Goal: Communication & Community: Answer question/provide support

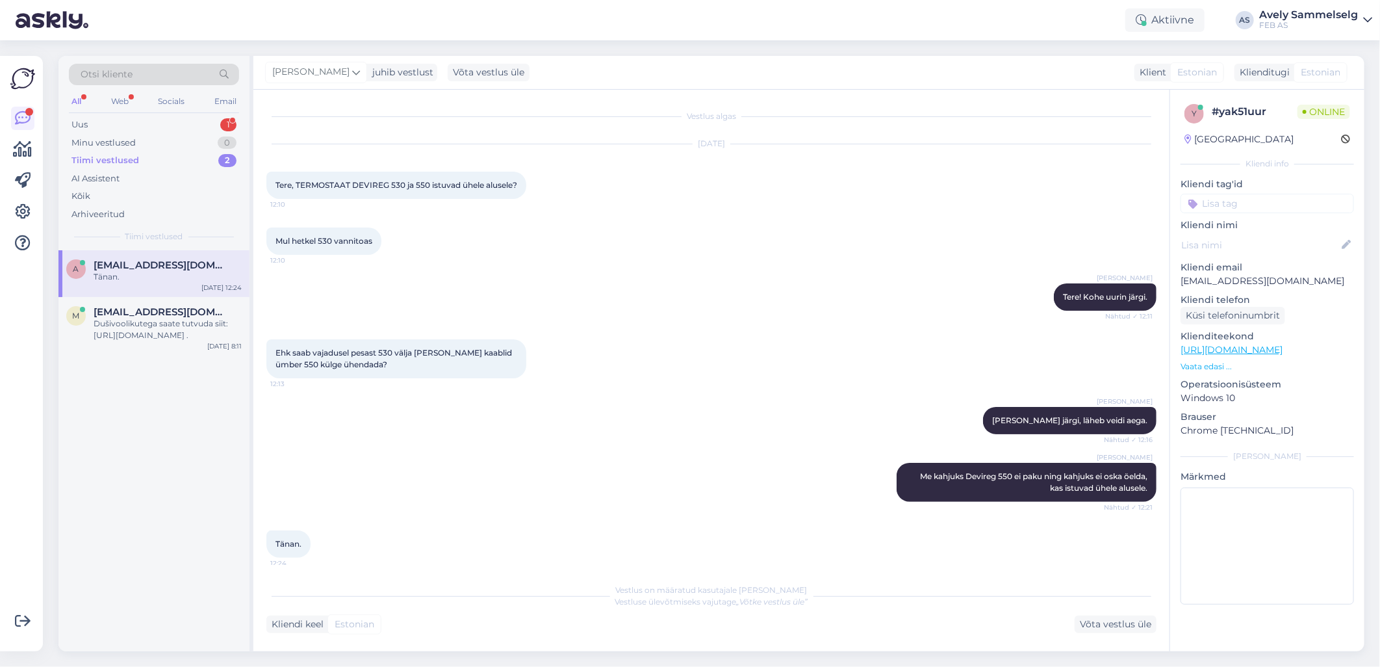
scroll to position [18, 0]
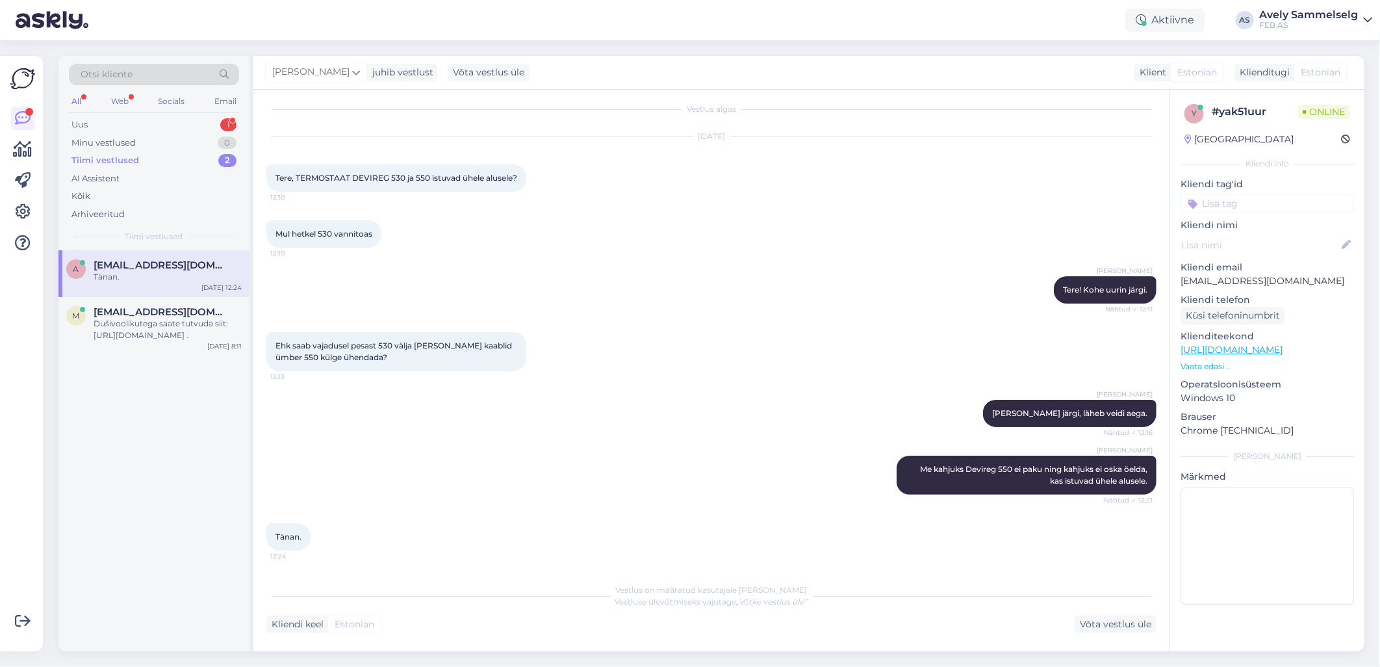
click at [146, 124] on div "Uus 1" at bounding box center [154, 125] width 170 height 18
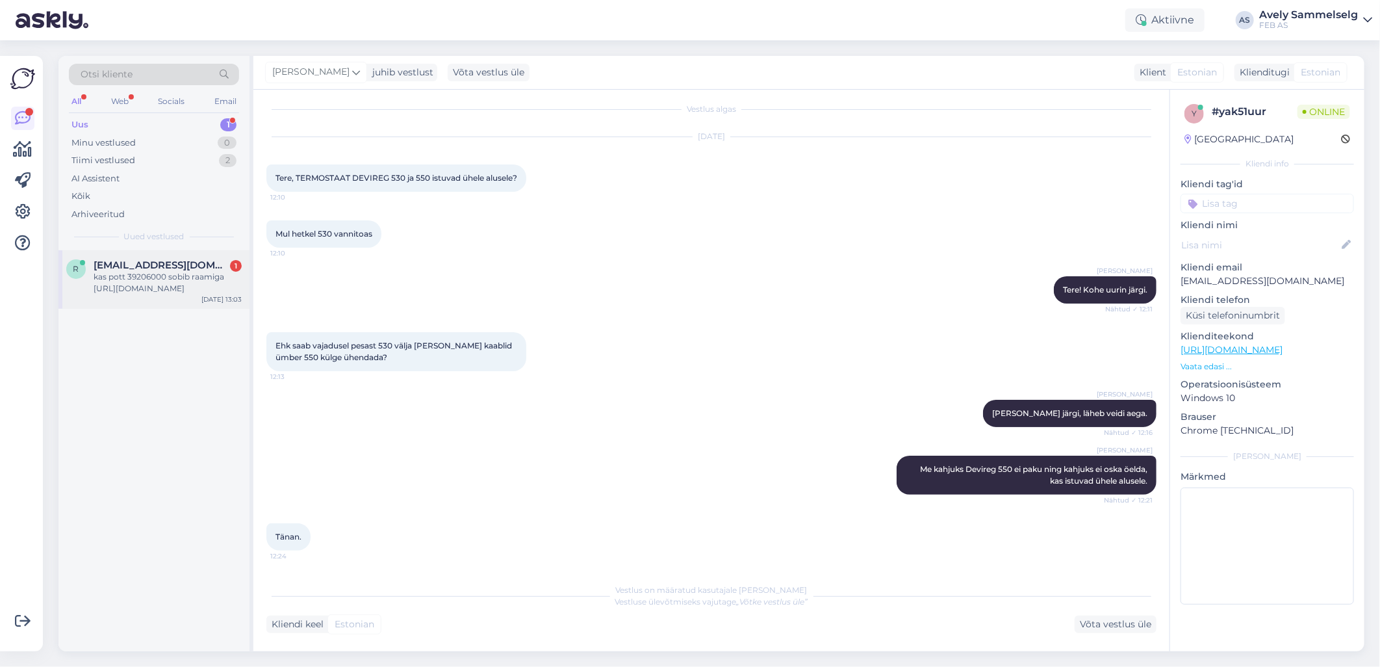
click at [165, 295] on div "r [EMAIL_ADDRESS][DOMAIN_NAME] 1 kas pott 39206000 sobib raamiga [URL][DOMAIN_N…" at bounding box center [153, 279] width 191 height 58
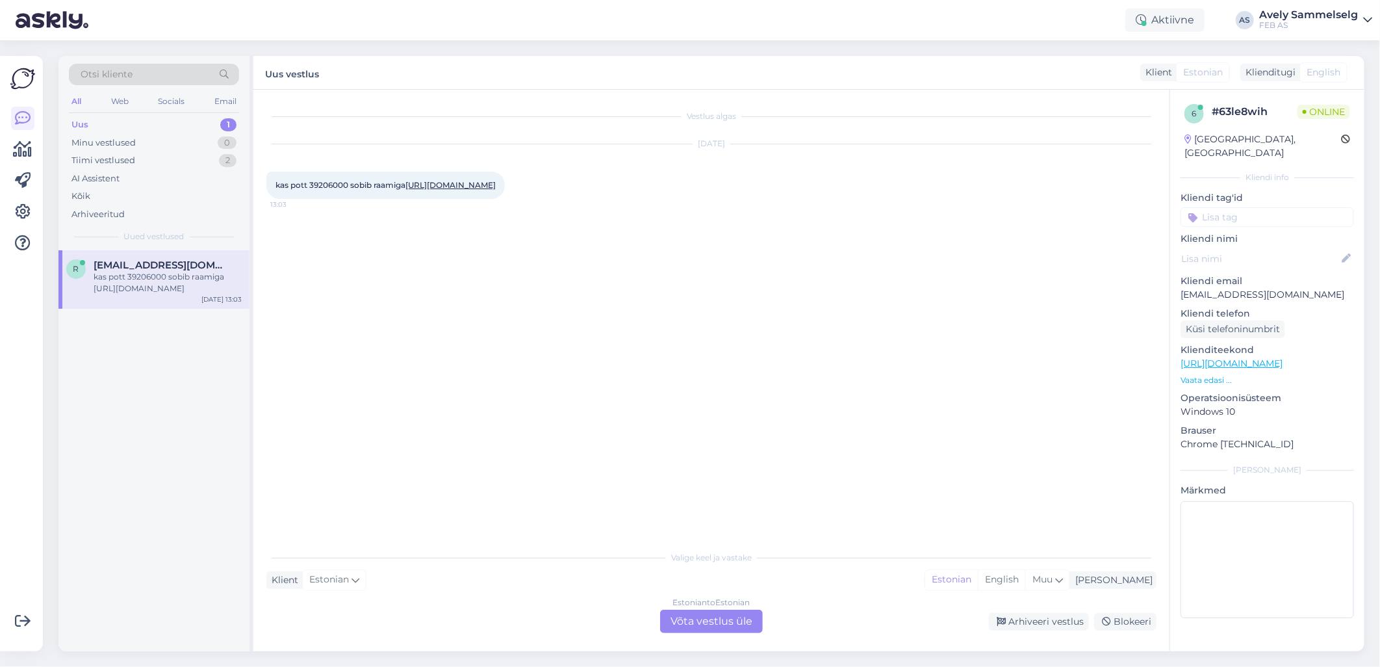
click at [419, 190] on link "[URL][DOMAIN_NAME]" at bounding box center [450, 185] width 90 height 10
click at [693, 620] on div "Estonian to Estonian Võta vestlus üle" at bounding box center [711, 620] width 103 height 23
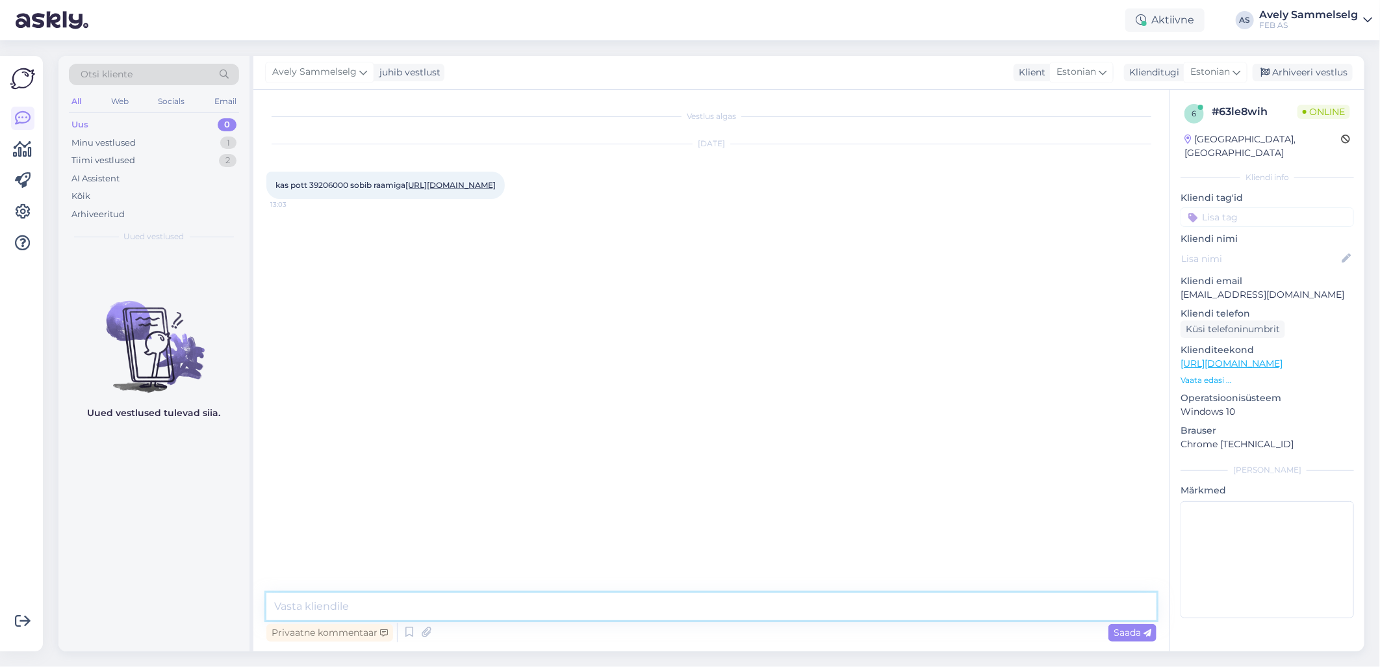
click at [626, 599] on textarea at bounding box center [711, 605] width 890 height 27
type textarea "Tere!"
click at [1282, 357] on link "[URL][DOMAIN_NAME]" at bounding box center [1231, 363] width 102 height 12
click at [468, 598] on textarea at bounding box center [711, 605] width 890 height 27
type textarea "Kohe vaatan"
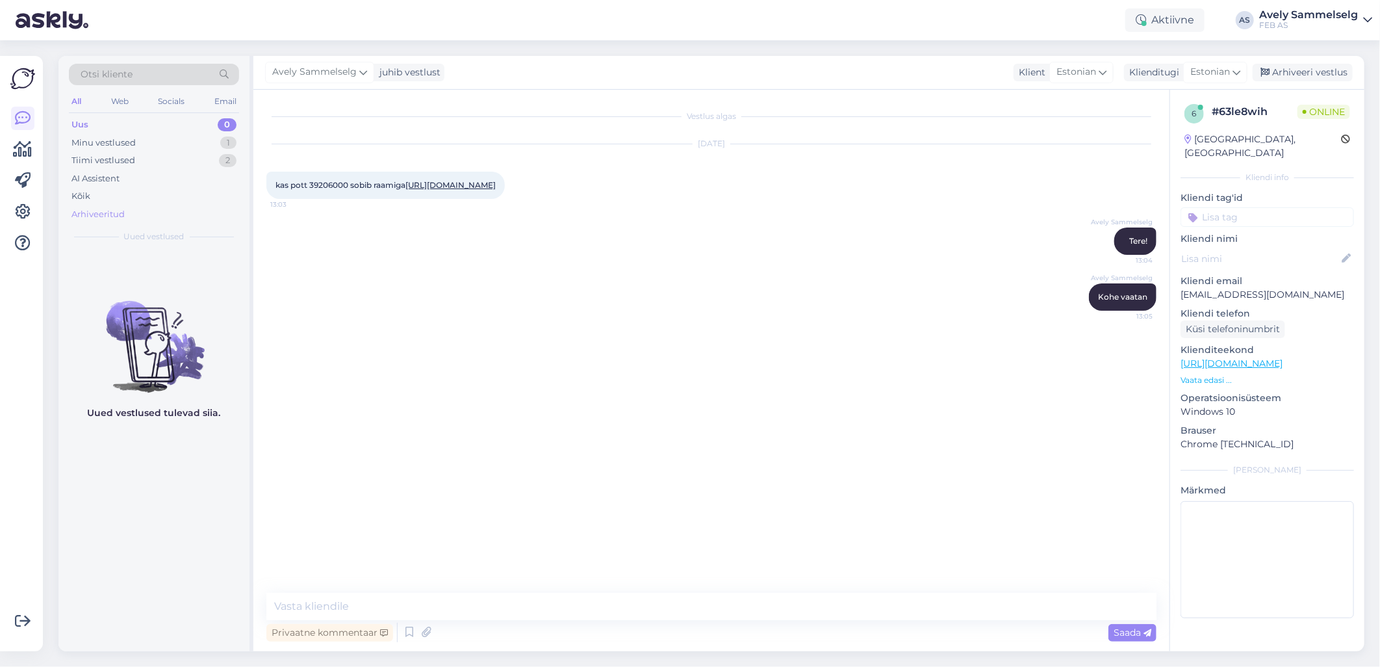
click at [121, 209] on div "Arhiveeritud" at bounding box center [97, 214] width 53 height 13
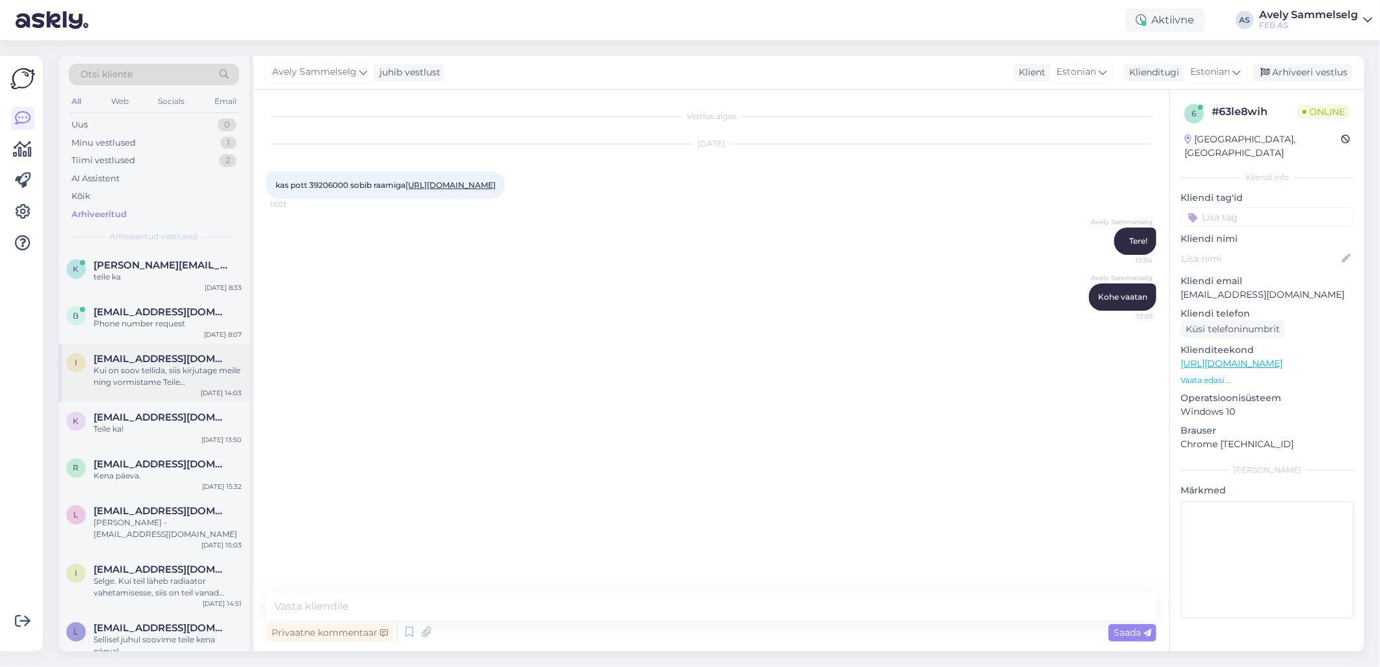
click at [164, 372] on div "Kui on soov tellida, siis kirjutage meile ning vormistame Teile tellimuskinnitu…" at bounding box center [168, 375] width 148 height 23
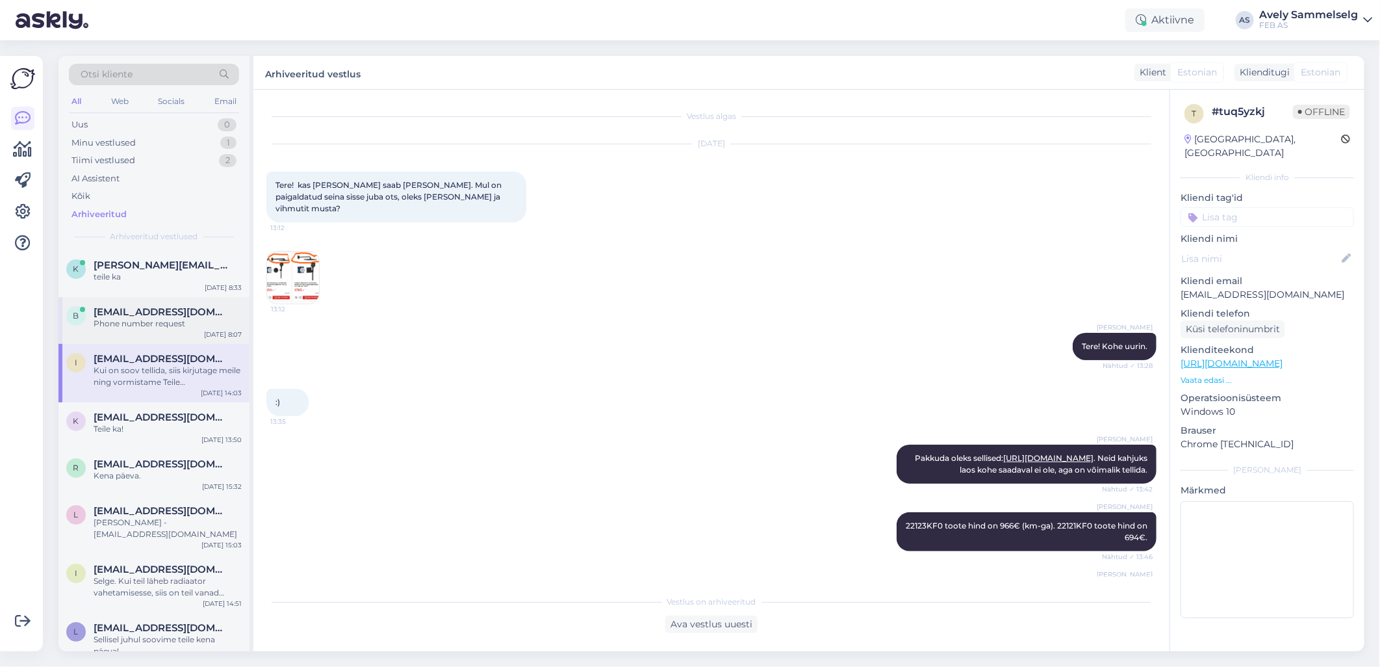
click at [120, 321] on div "Phone number request" at bounding box center [168, 324] width 148 height 12
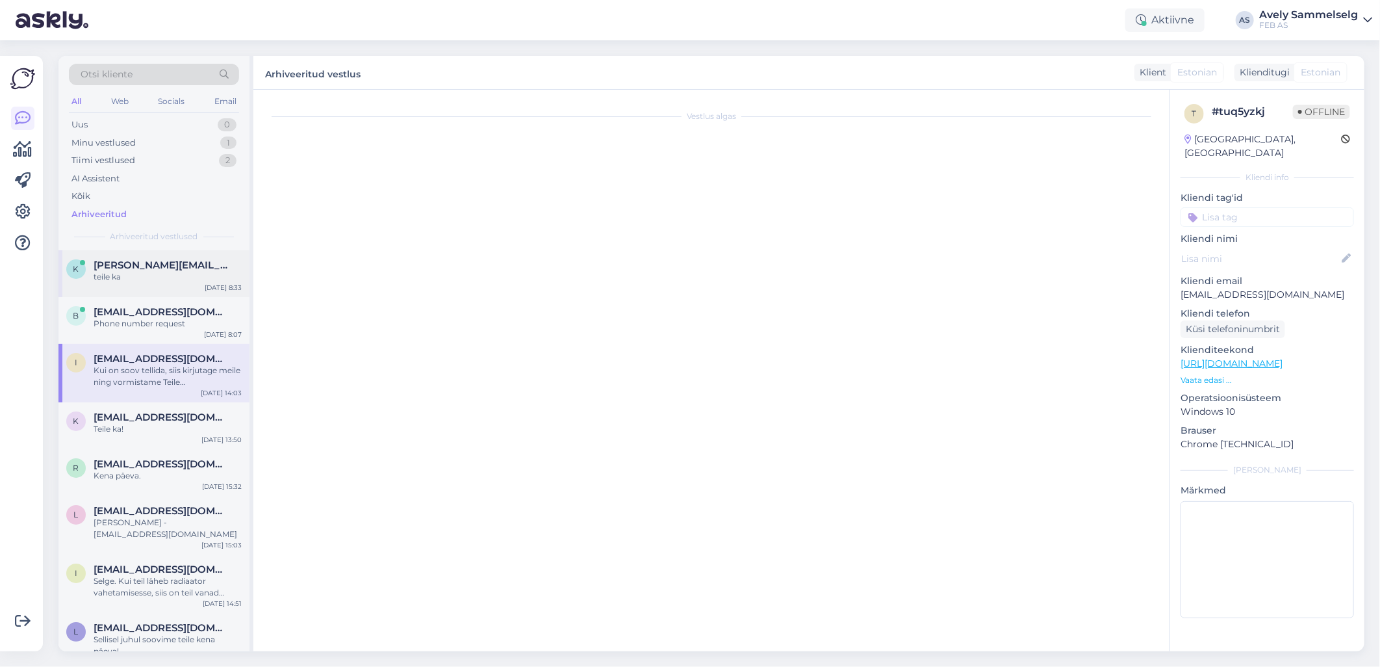
scroll to position [80, 0]
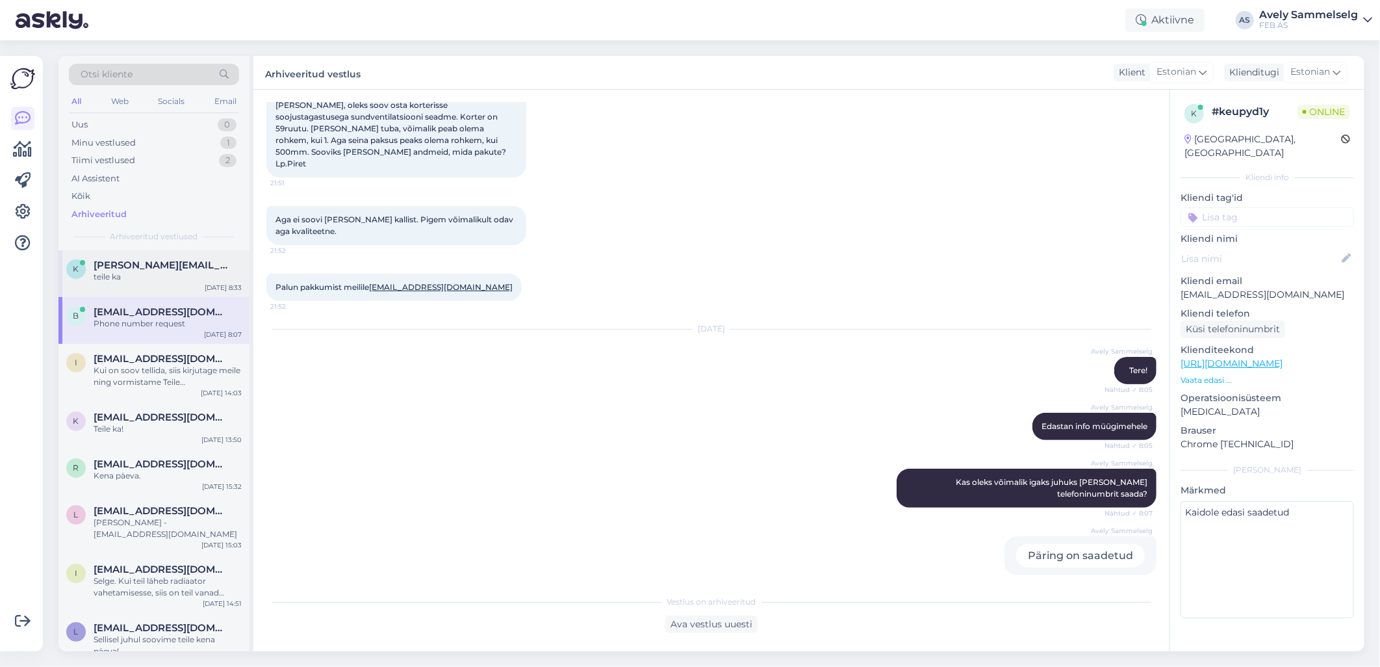
click at [137, 270] on span "[PERSON_NAME][EMAIL_ADDRESS][DOMAIN_NAME]" at bounding box center [161, 265] width 135 height 12
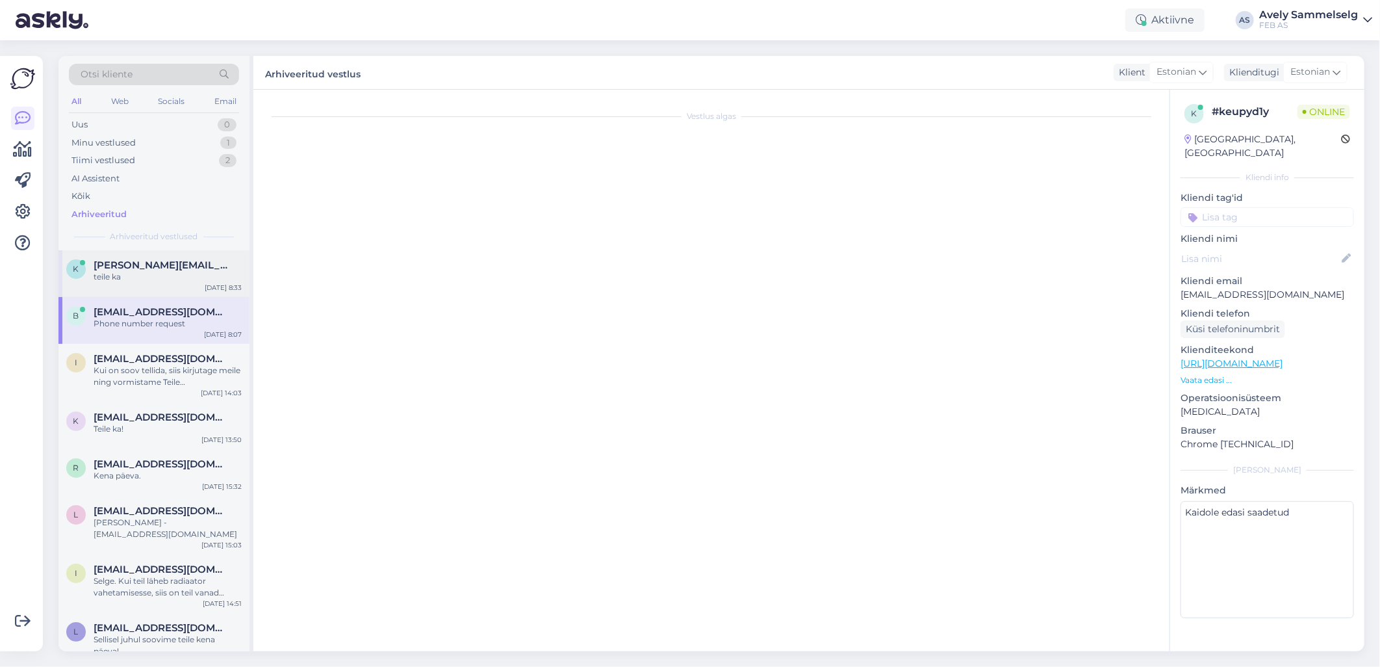
scroll to position [555, 0]
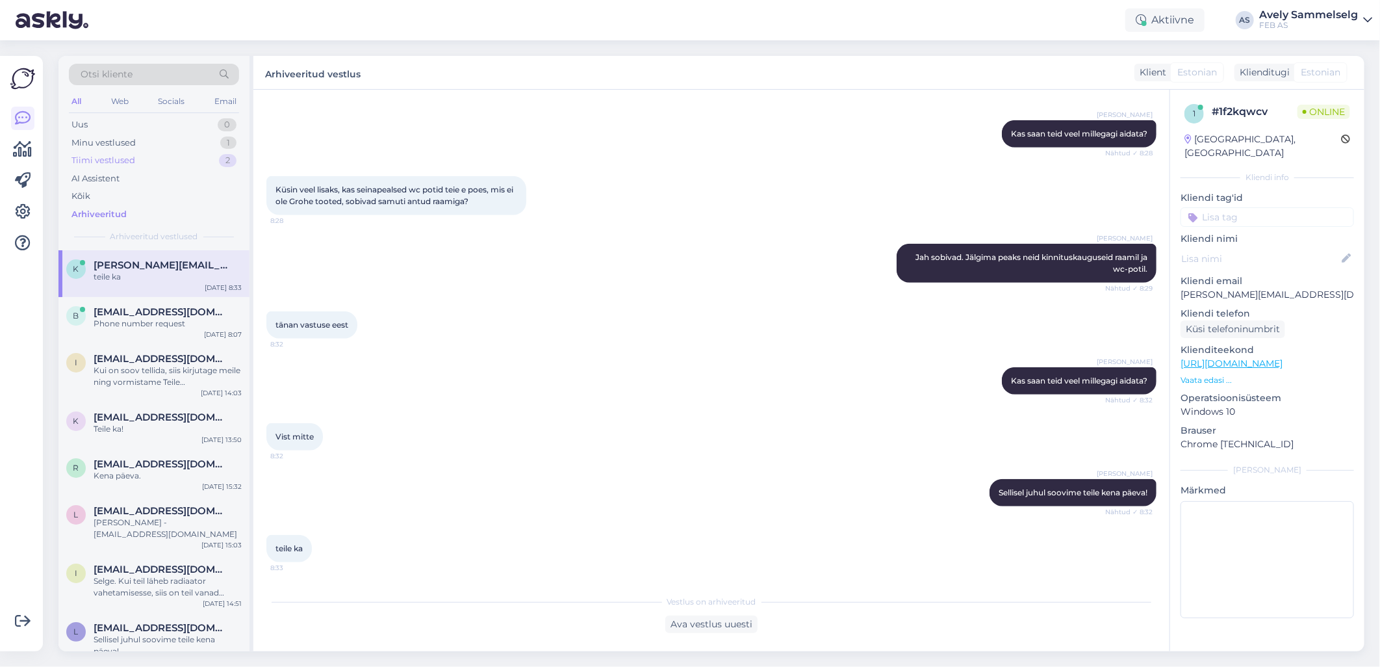
click at [147, 163] on div "Tiimi vestlused 2" at bounding box center [154, 160] width 170 height 18
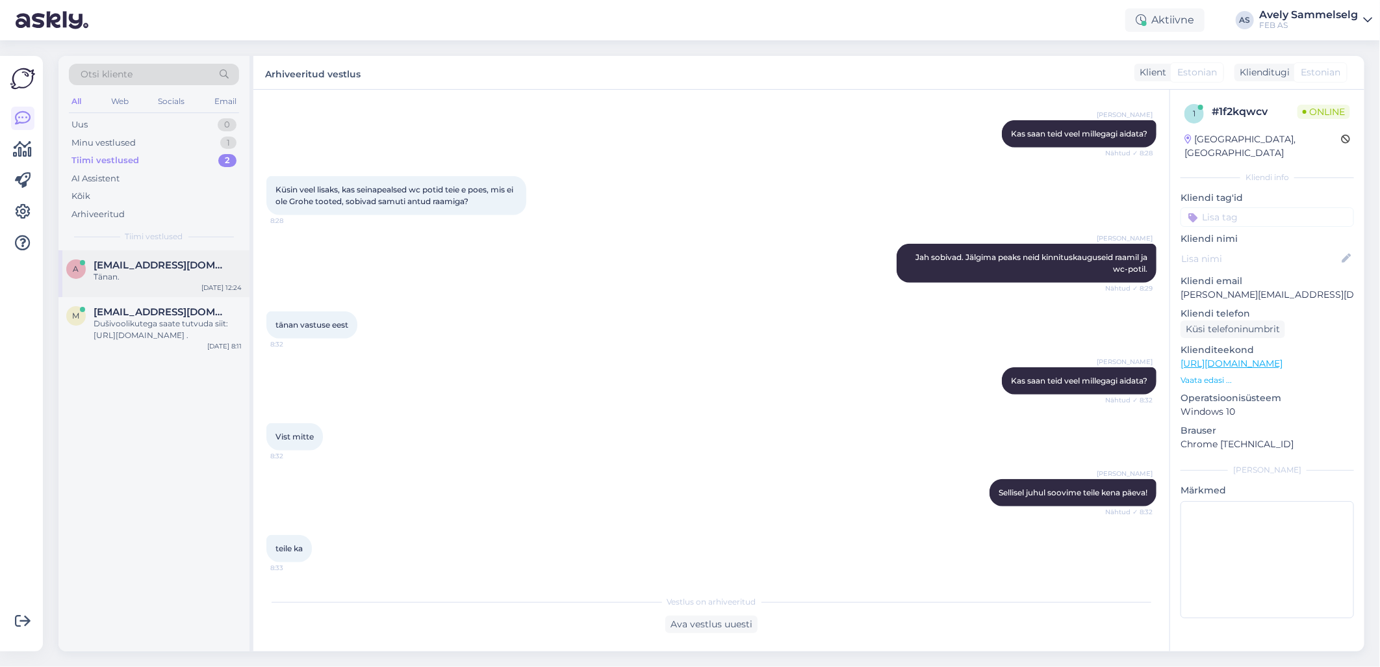
click at [144, 276] on div "Tänan." at bounding box center [168, 277] width 148 height 12
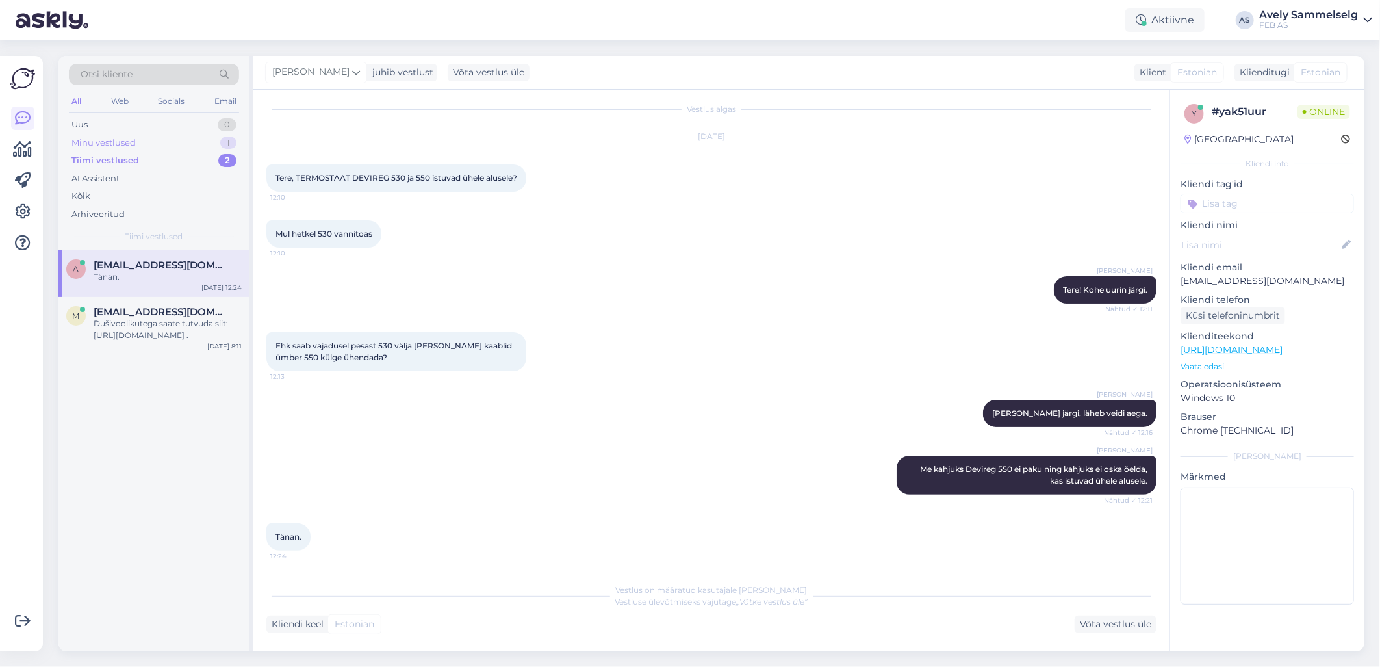
click at [167, 146] on div "Minu vestlused 1" at bounding box center [154, 143] width 170 height 18
click at [151, 287] on div "r [EMAIL_ADDRESS][DOMAIN_NAME] Kohe vaatan [DATE] 13:05" at bounding box center [153, 273] width 191 height 47
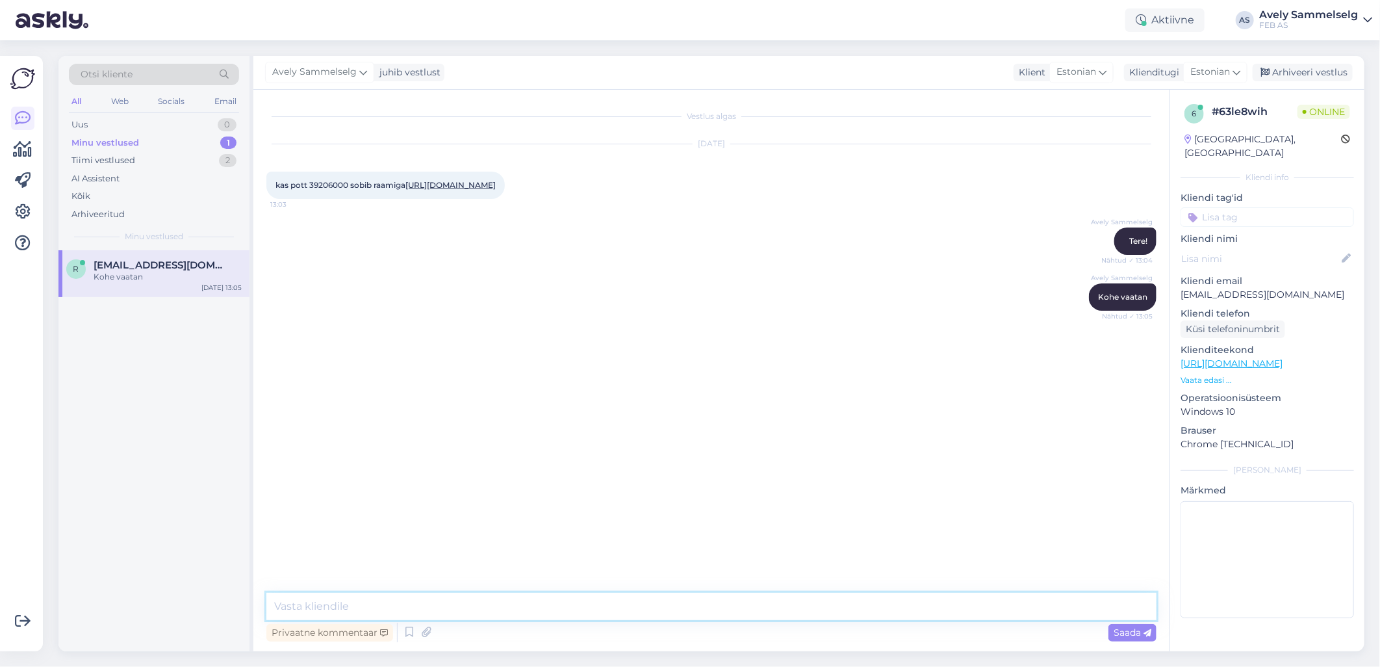
click at [518, 613] on textarea at bounding box center [711, 605] width 890 height 27
type textarea "Jah sobib. Raami [PERSON_NAME] puhul peab vaatama, et paigalduslaius oleks"
click at [110, 205] on div "Arhiveeritud" at bounding box center [154, 214] width 170 height 18
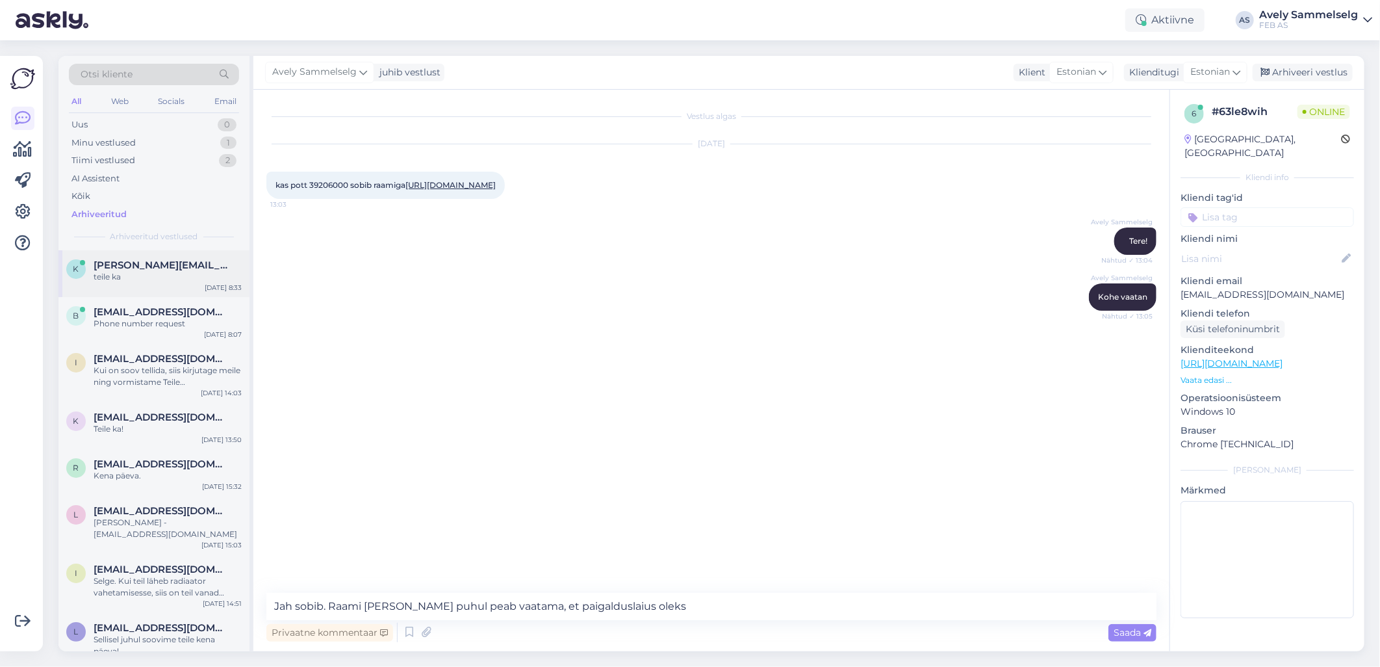
click at [133, 275] on div "teile ka" at bounding box center [168, 277] width 148 height 12
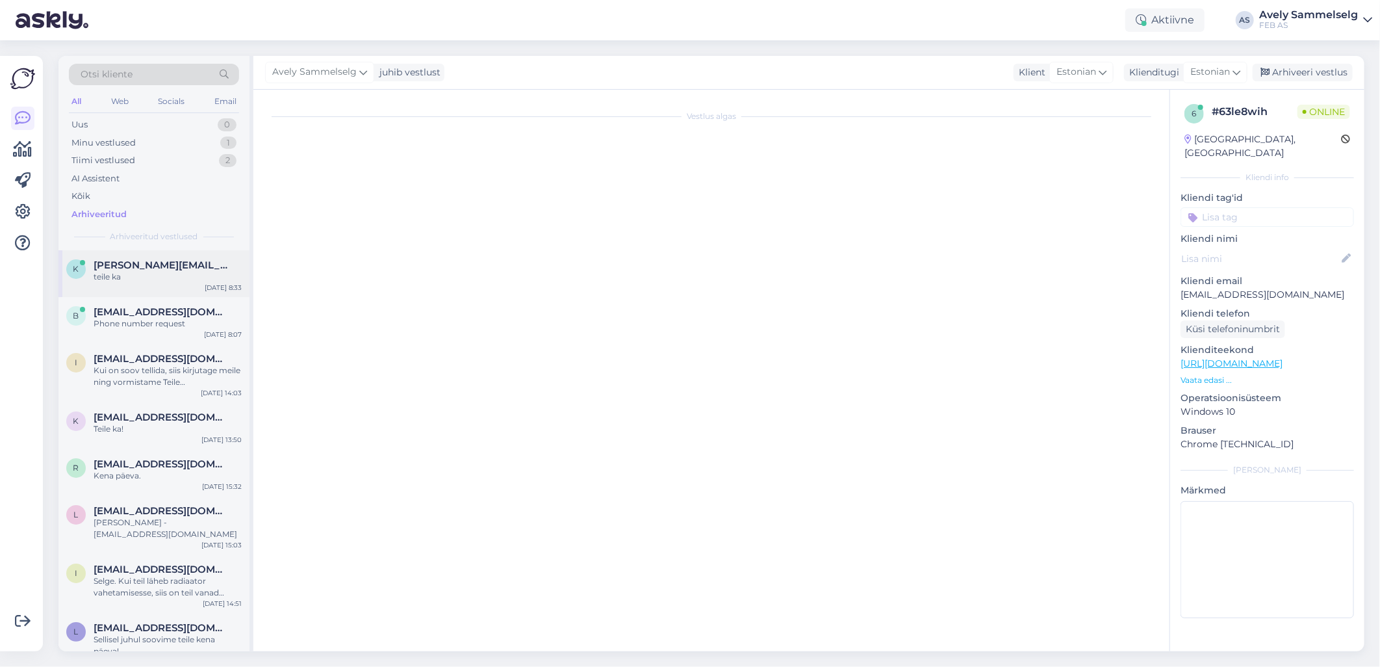
scroll to position [555, 0]
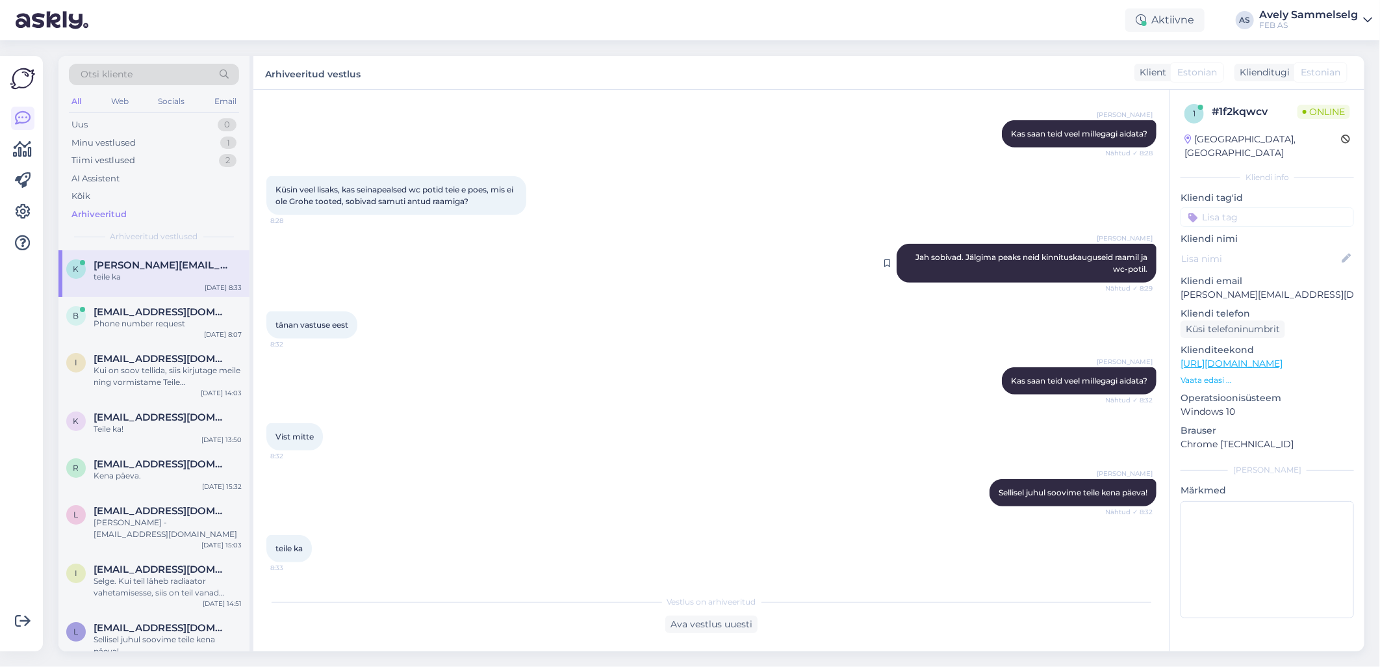
click at [1099, 259] on span "Jah sobivad. Jälgima peaks neid kinnituskauguseid raamil ja wc-potil." at bounding box center [1032, 262] width 234 height 21
click at [145, 152] on div "Tiimi vestlused 2" at bounding box center [154, 160] width 170 height 18
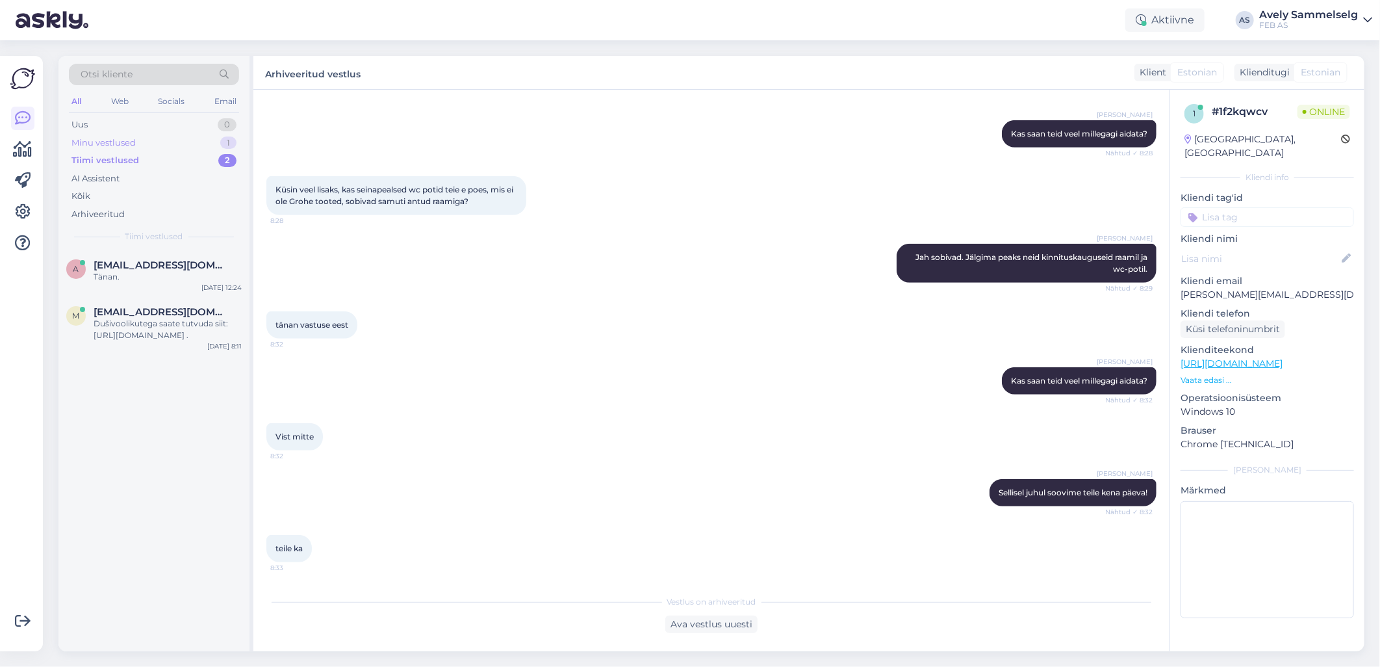
click at [144, 138] on div "Minu vestlused 1" at bounding box center [154, 143] width 170 height 18
click at [178, 265] on span "[EMAIL_ADDRESS][DOMAIN_NAME]" at bounding box center [161, 265] width 135 height 12
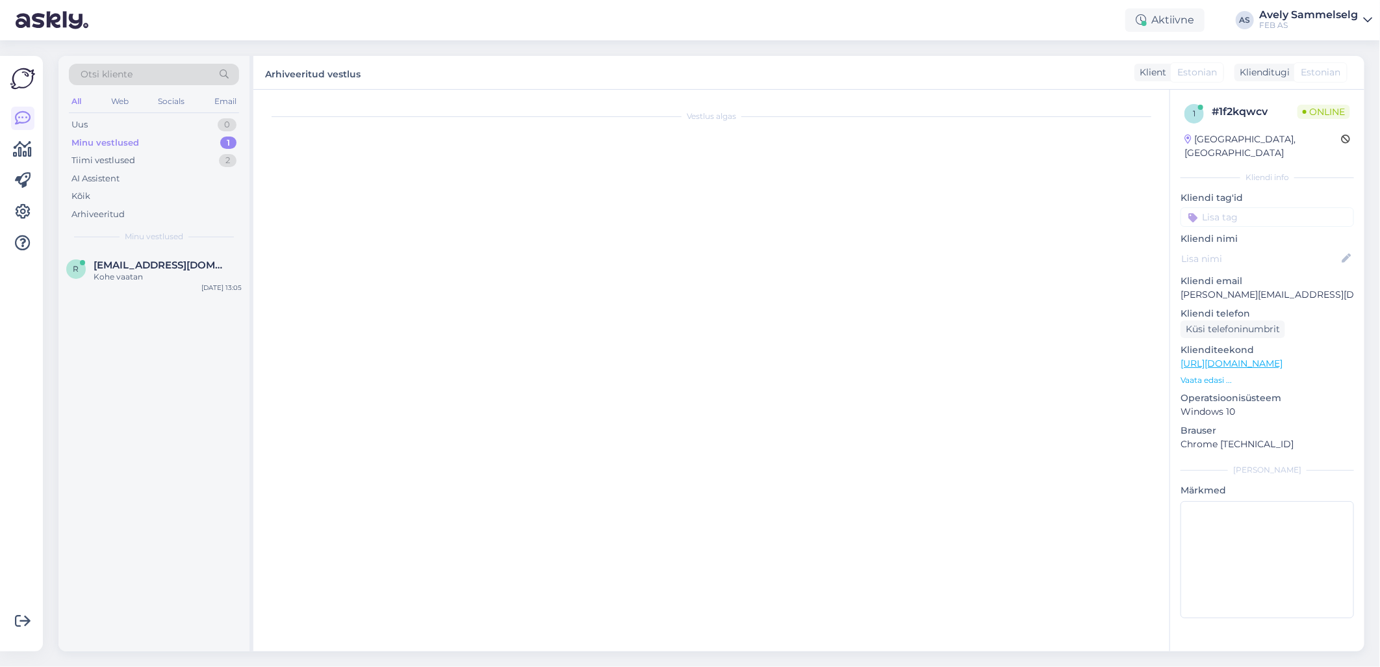
scroll to position [0, 0]
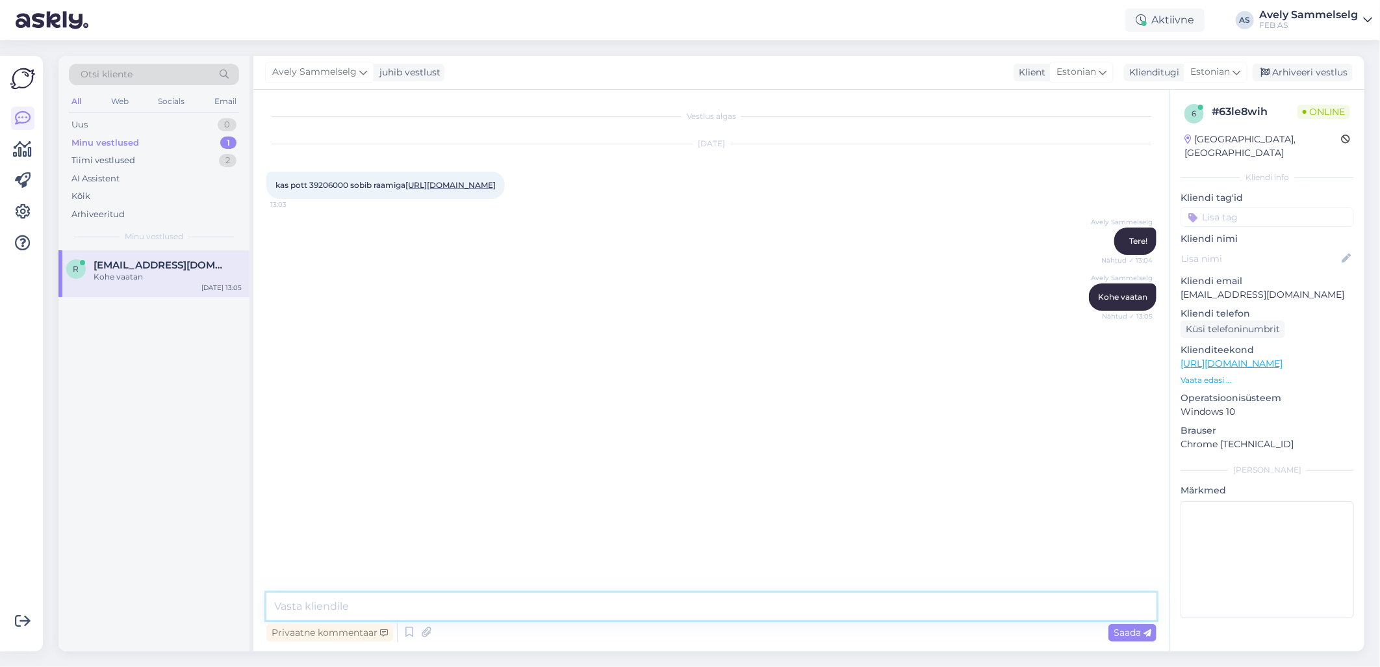
click at [674, 609] on textarea at bounding box center [711, 605] width 890 height 27
type textarea "J"
type textarea "Vabandust, et vastusega aega läks, aga jah need peaksid sobima kokku"
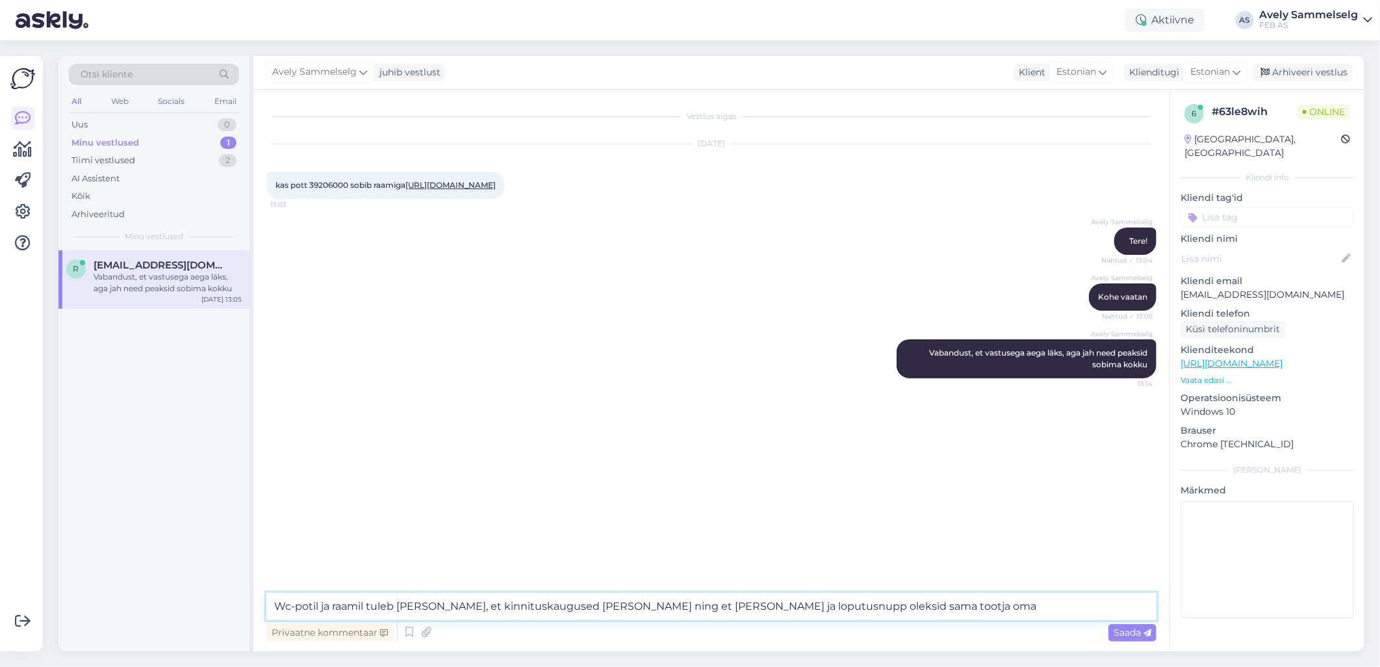
type textarea "Wc-potil ja raamil tuleb jälgida, et kinnituskaugused [PERSON_NAME] ning et [PE…"
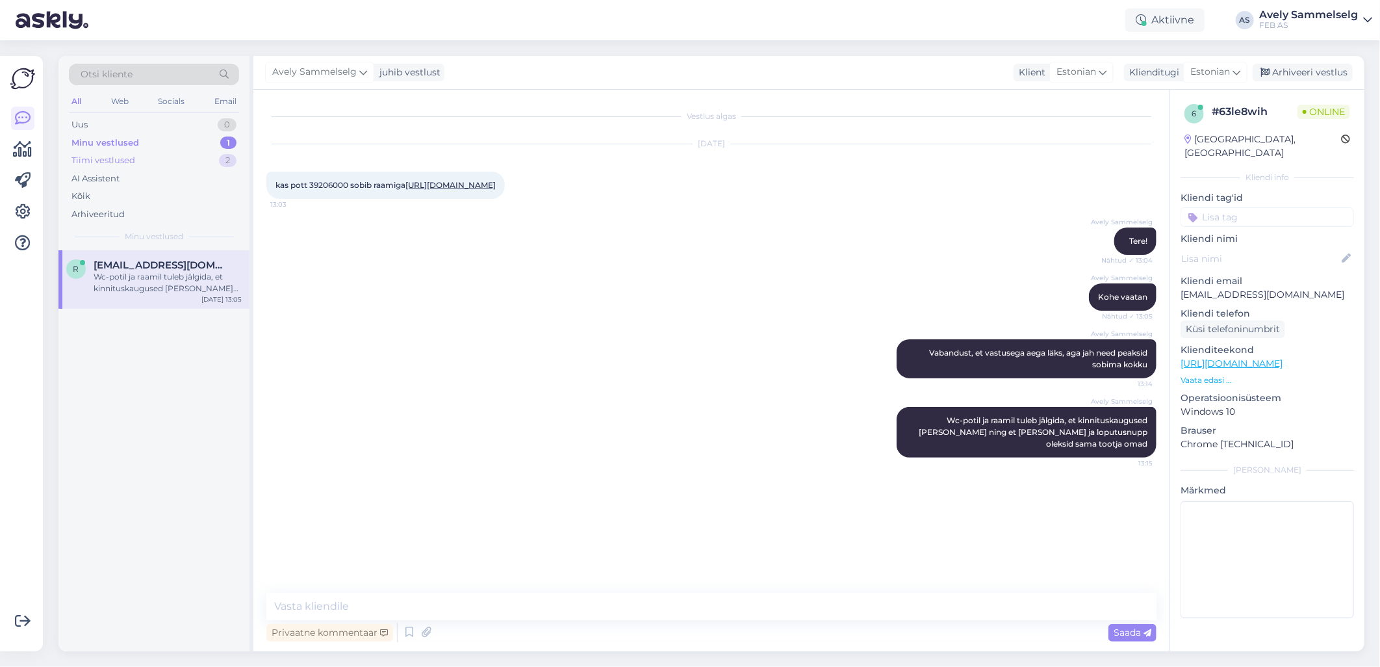
click at [138, 162] on div "Tiimi vestlused 2" at bounding box center [154, 160] width 170 height 18
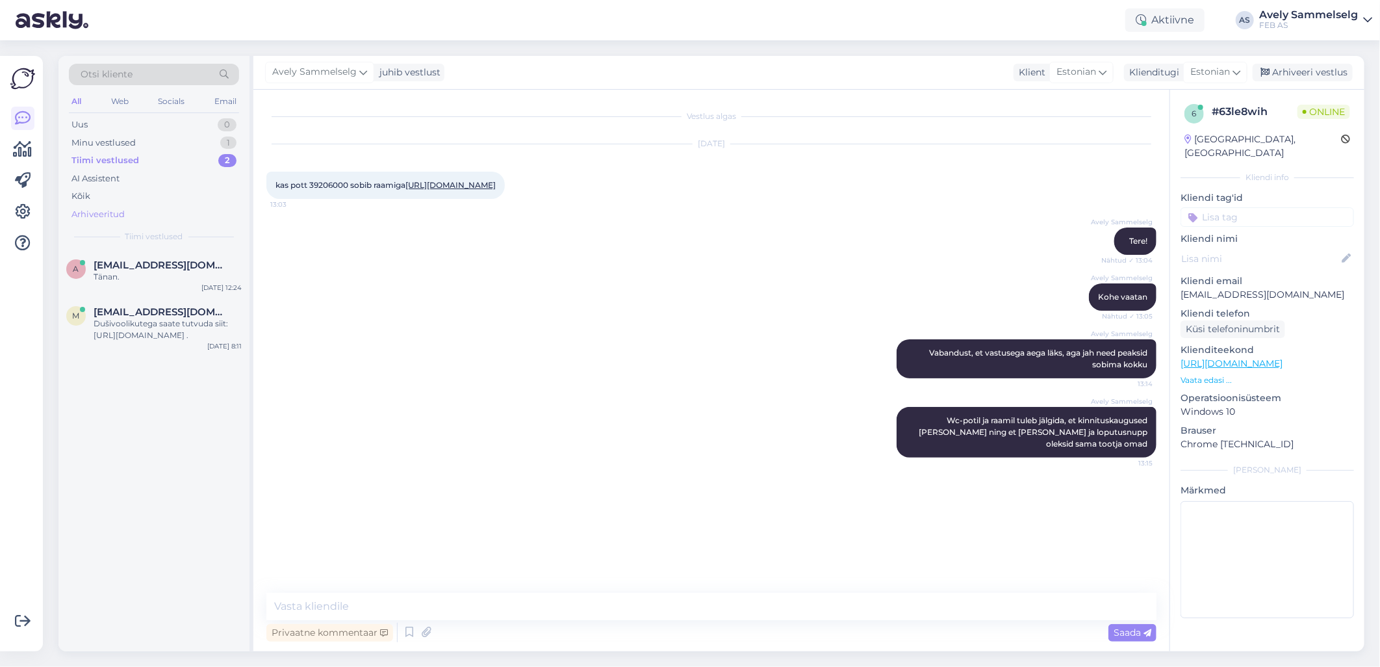
click at [124, 212] on div "Arhiveeritud" at bounding box center [154, 214] width 170 height 18
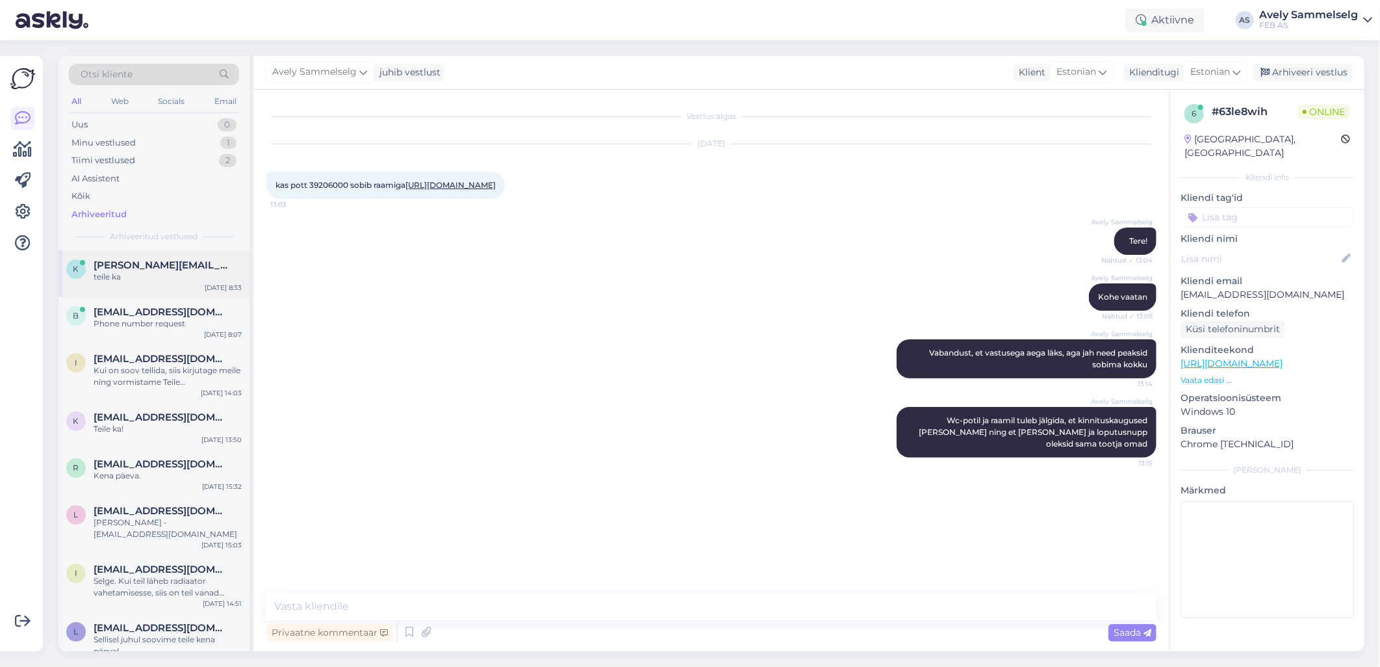
click at [153, 270] on span "[PERSON_NAME][EMAIL_ADDRESS][DOMAIN_NAME]" at bounding box center [161, 265] width 135 height 12
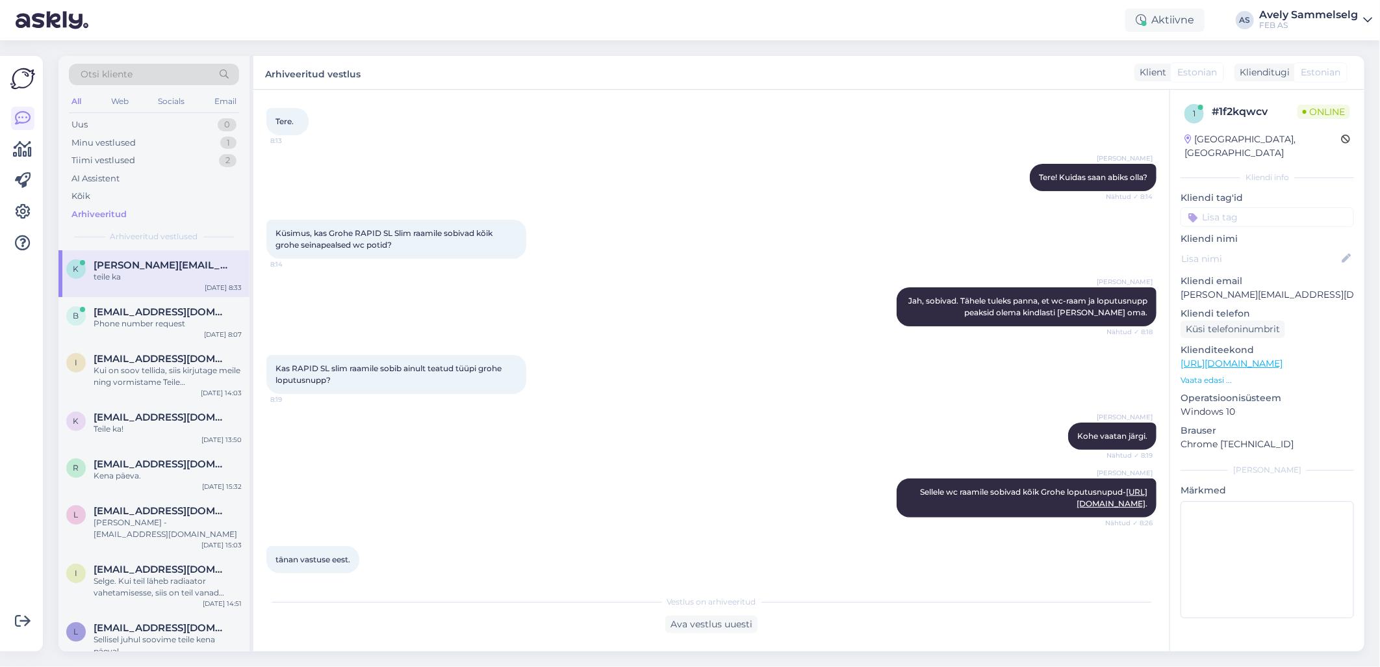
scroll to position [50, 0]
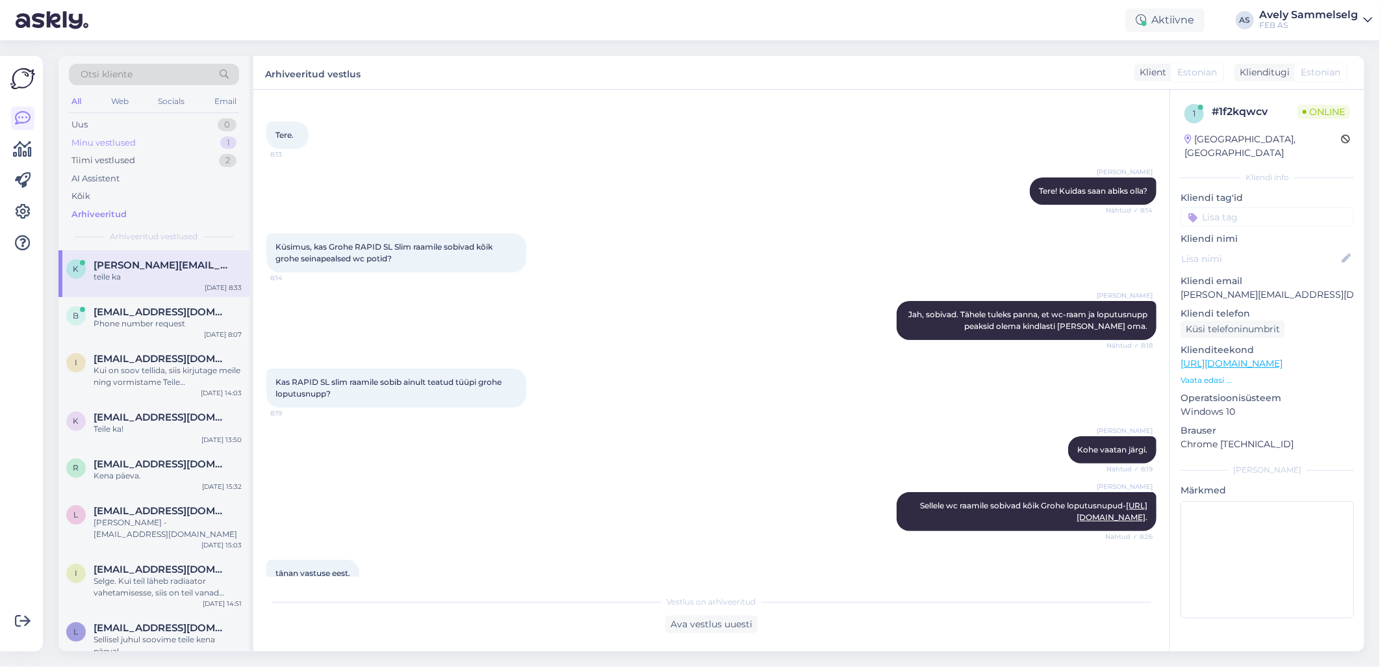
click at [152, 138] on div "Minu vestlused 1" at bounding box center [154, 143] width 170 height 18
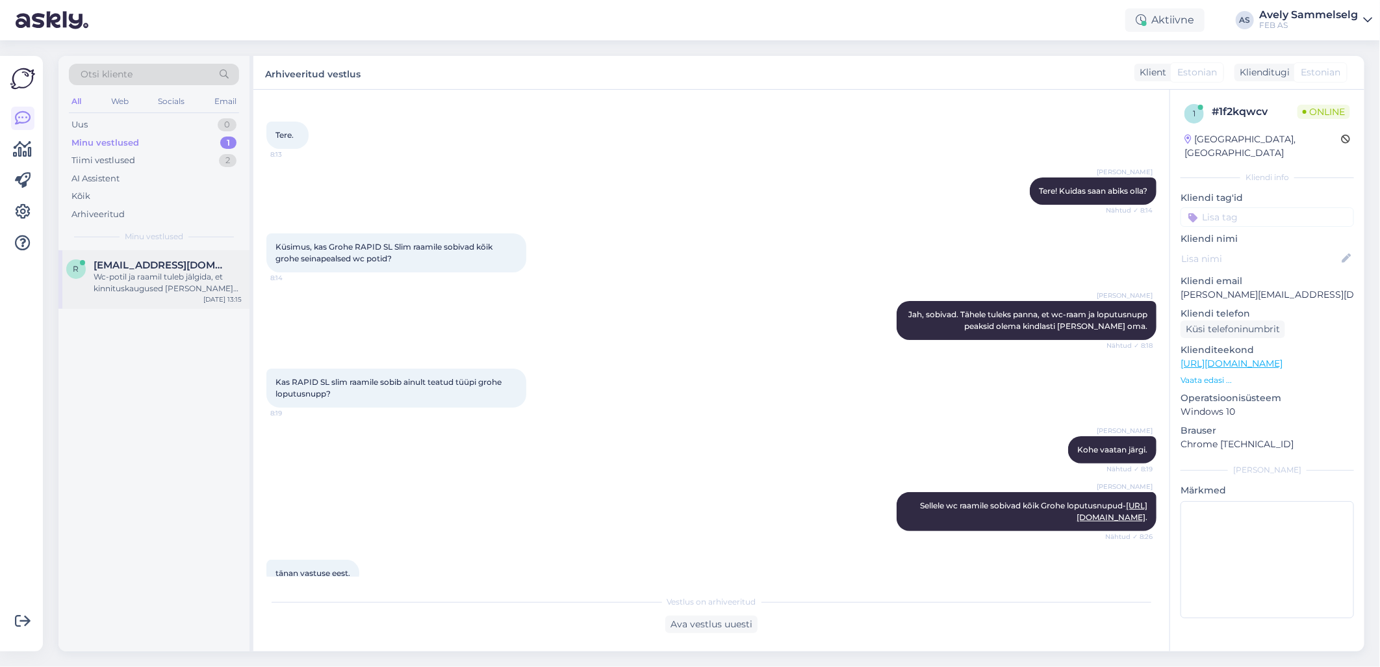
click at [151, 272] on div "Wc-potil ja raamil tuleb jälgida, et kinnituskaugused [PERSON_NAME] ning et [PE…" at bounding box center [168, 282] width 148 height 23
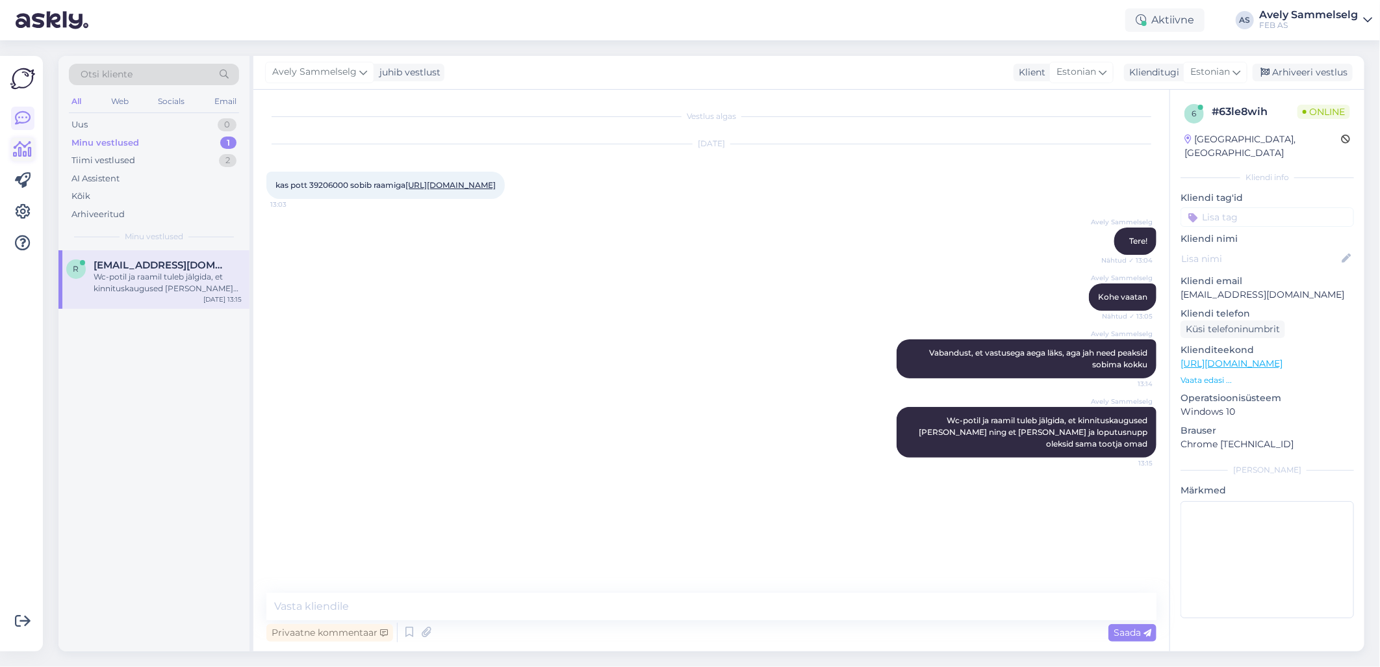
click at [26, 151] on icon at bounding box center [23, 150] width 19 height 16
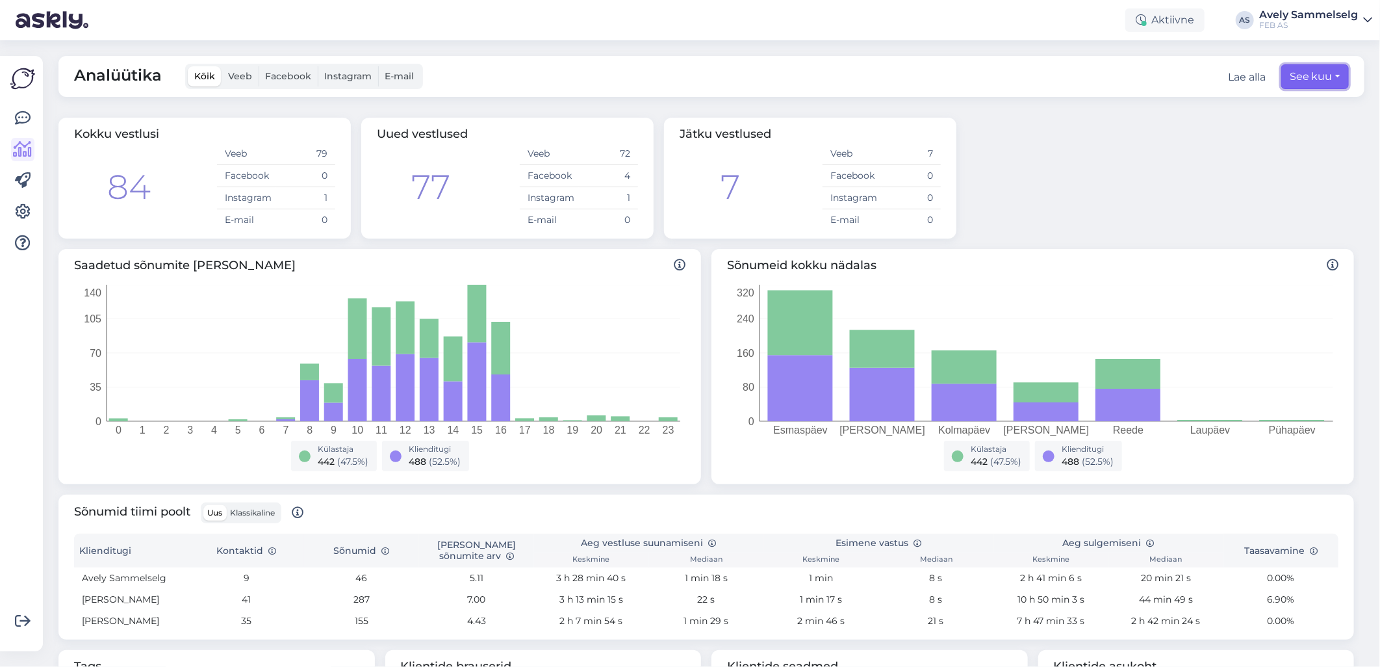
click at [1294, 72] on button "See kuu" at bounding box center [1315, 76] width 68 height 25
select select "8"
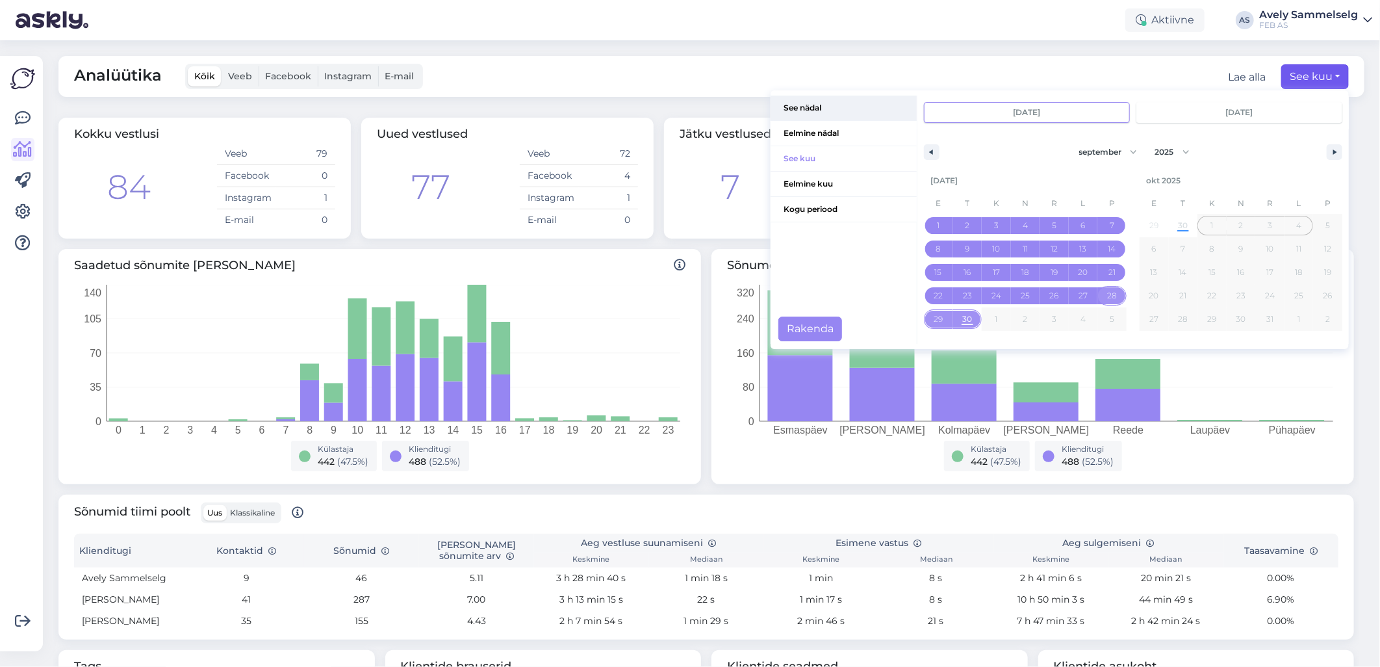
click at [820, 110] on span "See nädal" at bounding box center [843, 107] width 146 height 25
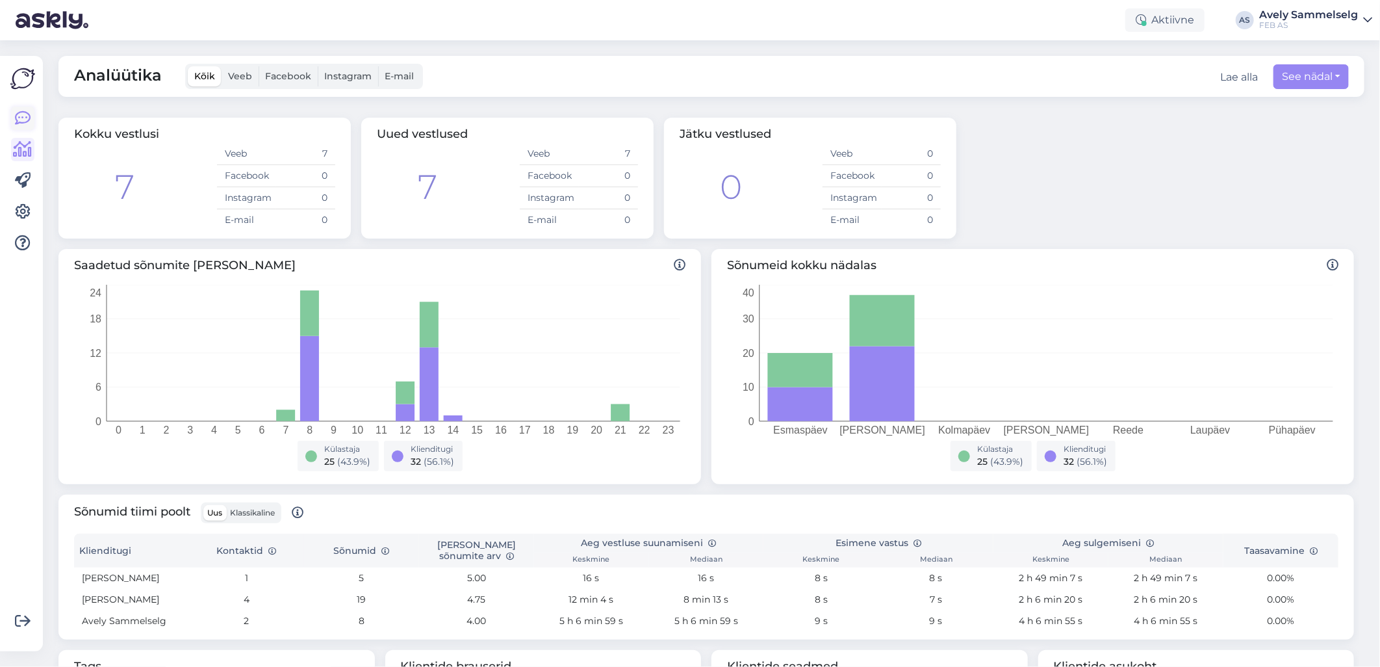
click at [19, 116] on icon at bounding box center [23, 118] width 16 height 16
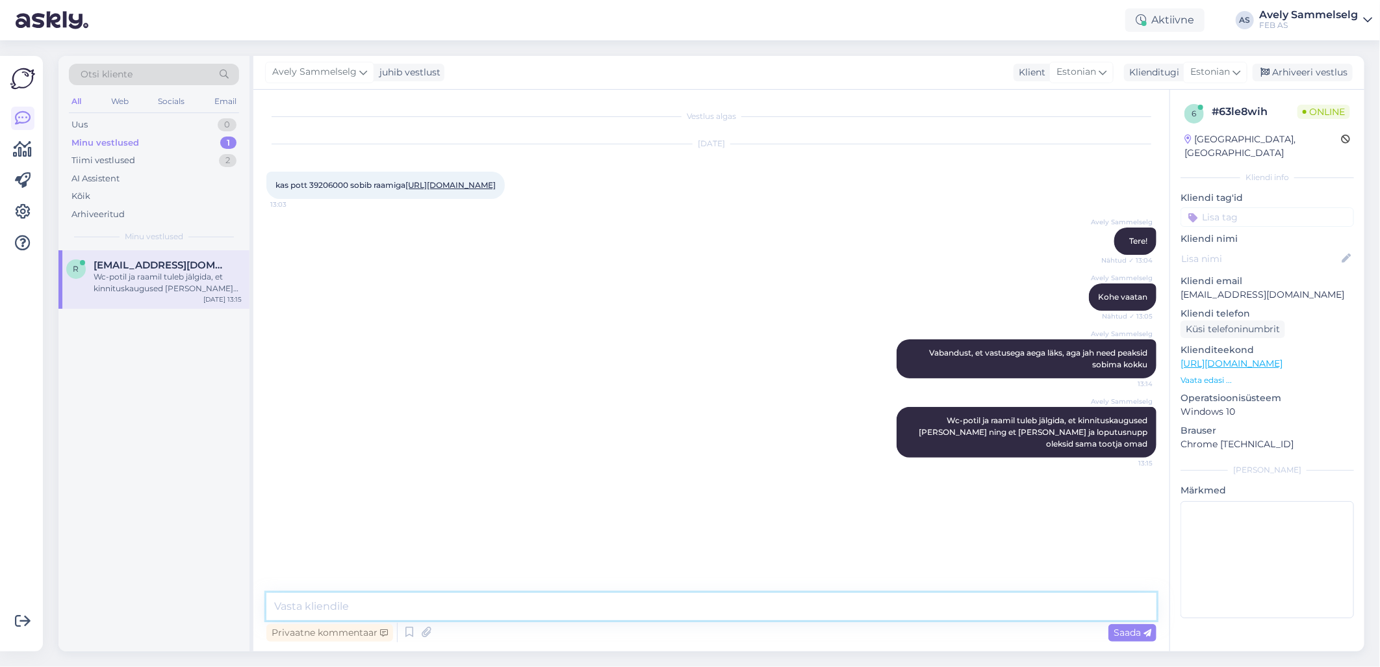
click at [560, 599] on textarea at bounding box center [711, 605] width 890 height 27
drag, startPoint x: 560, startPoint y: 599, endPoint x: 741, endPoint y: 602, distance: 180.6
click at [741, 602] on textarea "Kas saan hetkel veel kuidagi abiks olla" at bounding box center [711, 605] width 890 height 27
type textarea "Kas saan hetkel veel kuidagi abiks olla?"
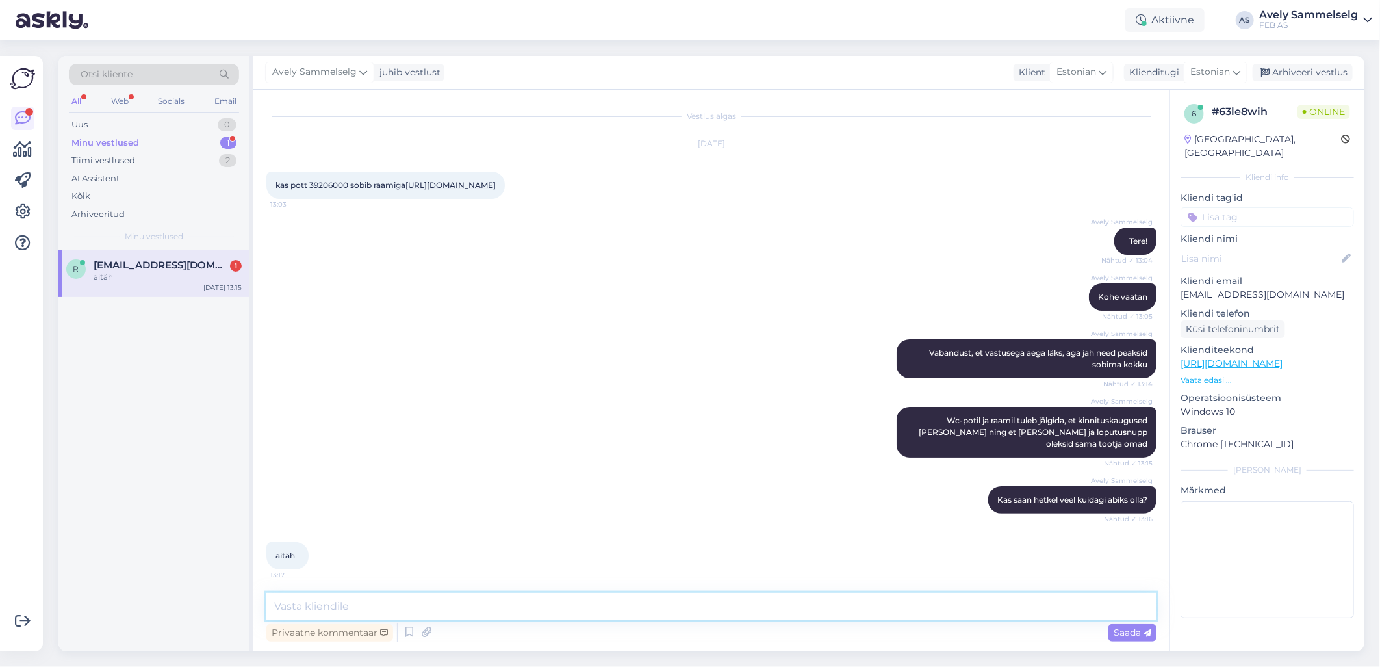
scroll to position [25, 0]
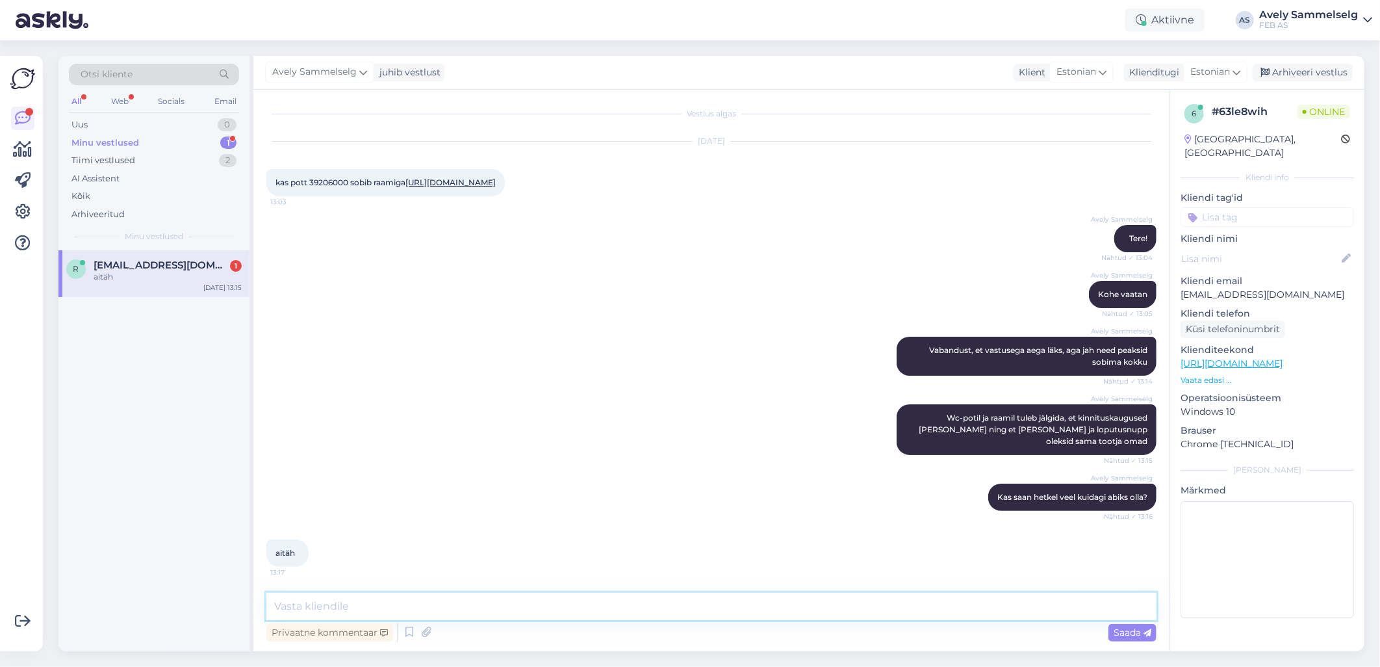
click at [503, 600] on textarea at bounding box center [711, 605] width 890 height 27
click at [157, 140] on div "Minu vestlused 1" at bounding box center [154, 143] width 170 height 18
click at [146, 161] on div "Tiimi vestlused 2" at bounding box center [154, 160] width 170 height 18
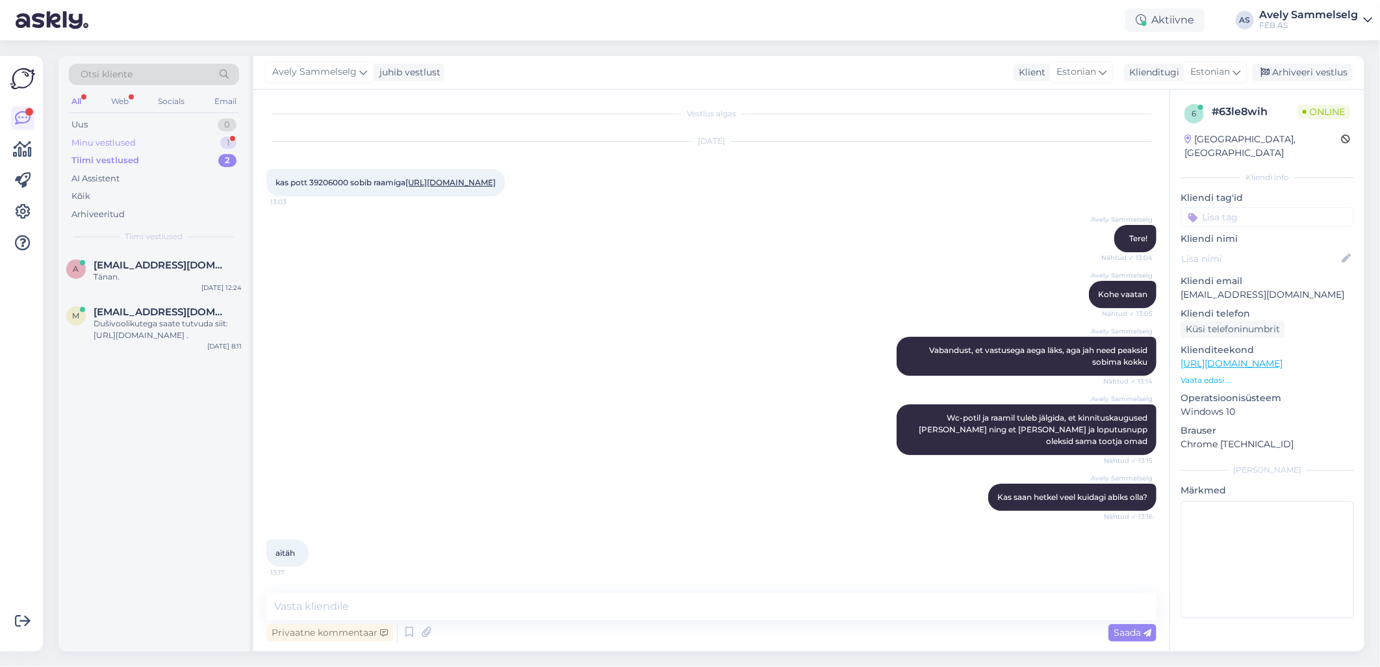
click at [155, 138] on div "Minu vestlused 1" at bounding box center [154, 143] width 170 height 18
click at [156, 270] on span "[EMAIL_ADDRESS][DOMAIN_NAME]" at bounding box center [161, 265] width 135 height 12
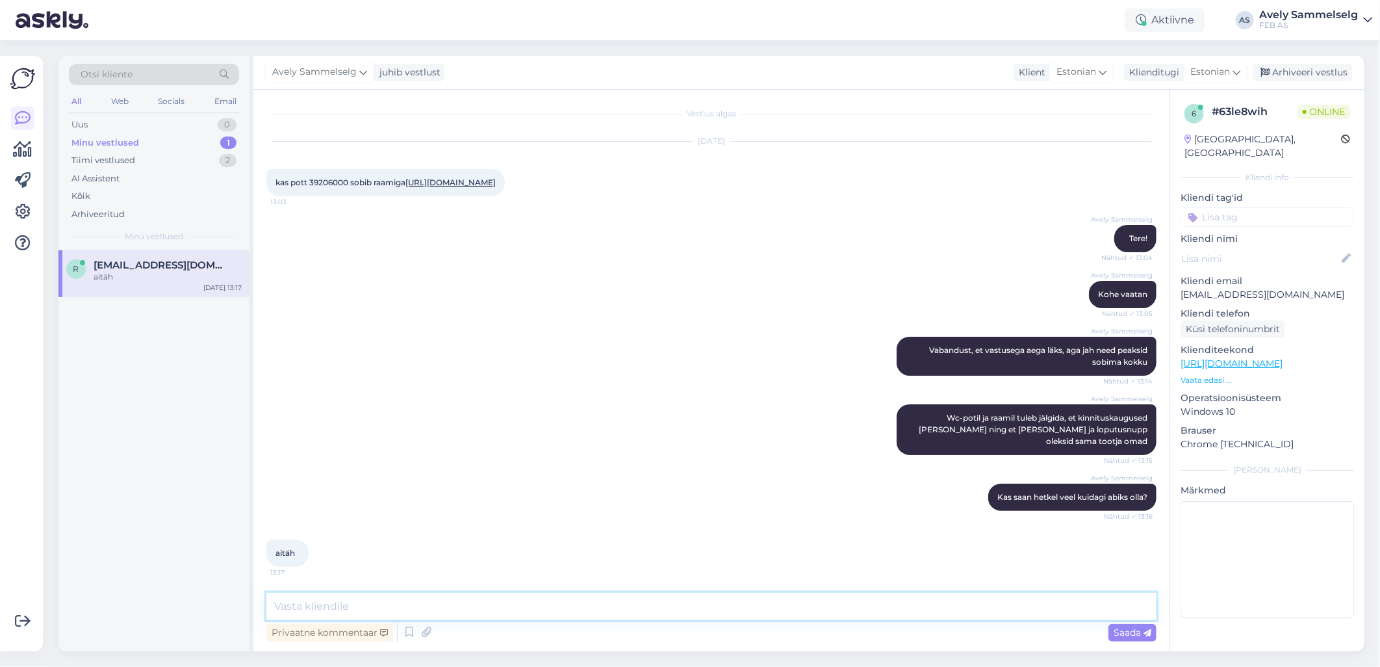
click at [485, 604] on textarea at bounding box center [711, 605] width 890 height 27
type textarea "Kui hetkel ei saa rohkem abiks olla, siis soovin Teile kena päeva jätku!"
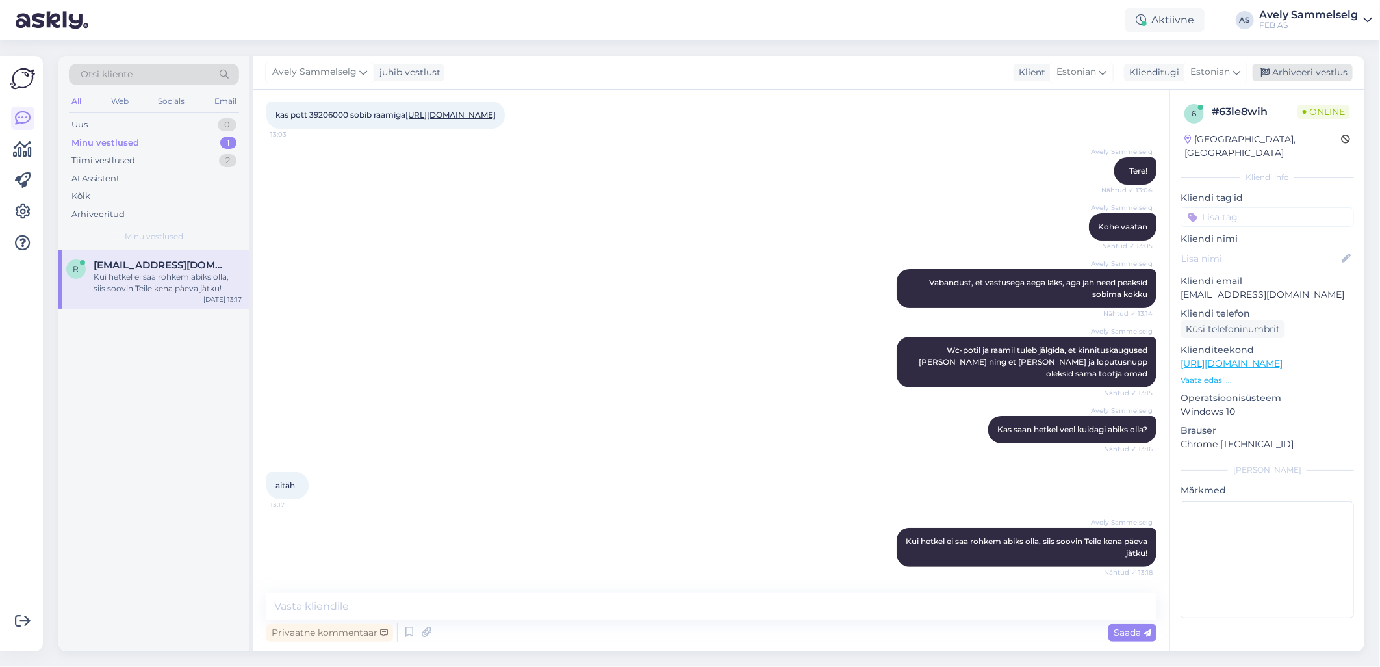
click at [1323, 65] on div "Arhiveeri vestlus" at bounding box center [1303, 73] width 100 height 18
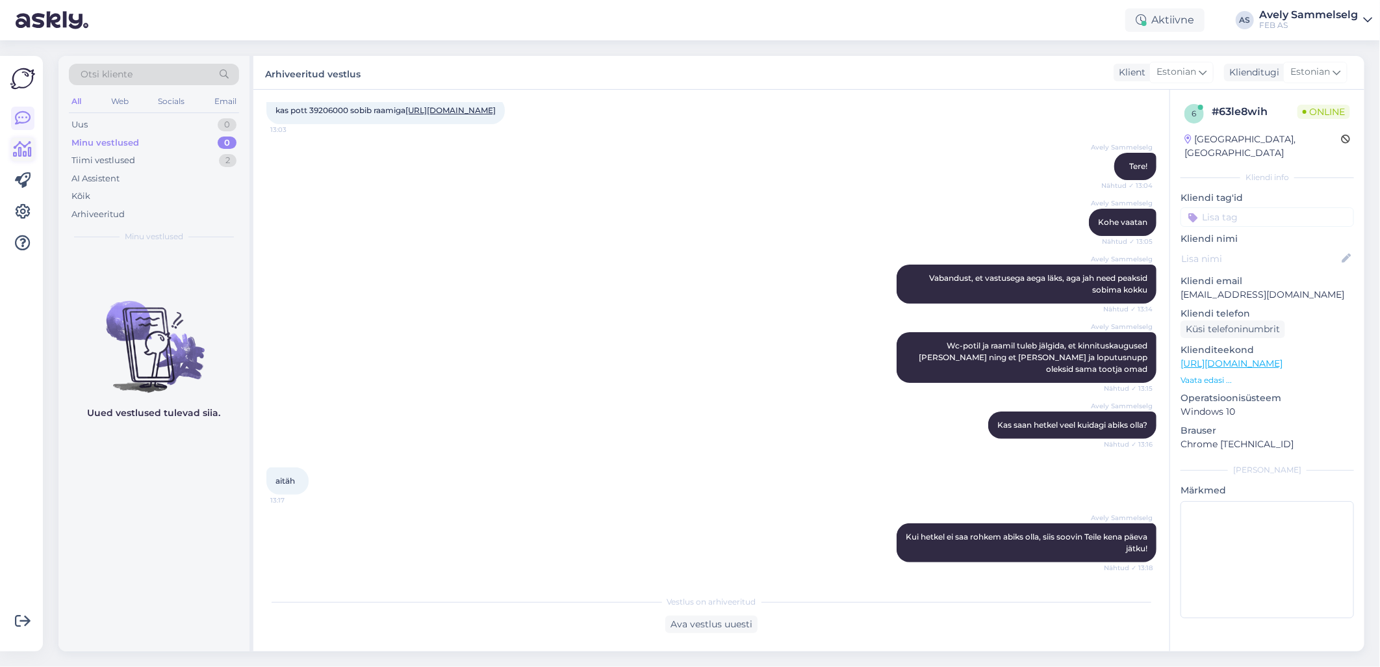
click at [16, 144] on icon at bounding box center [23, 150] width 19 height 16
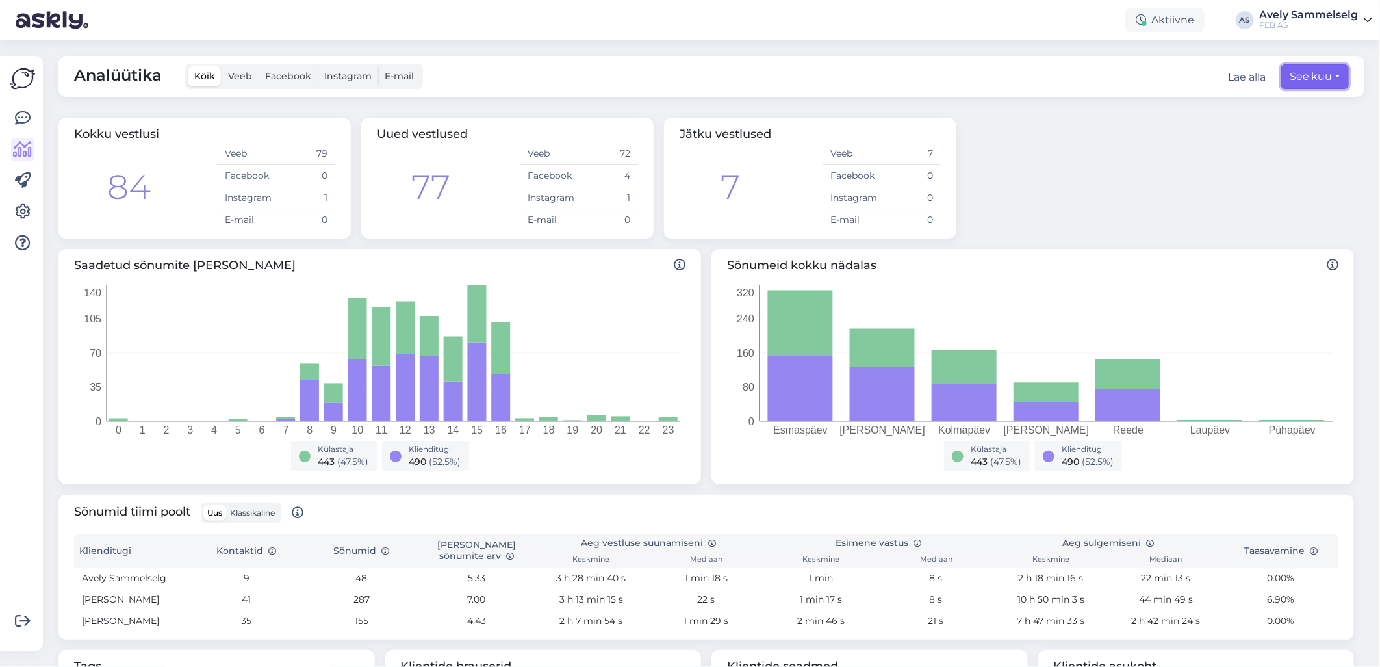
click at [1291, 78] on button "See kuu" at bounding box center [1315, 76] width 68 height 25
select select "8"
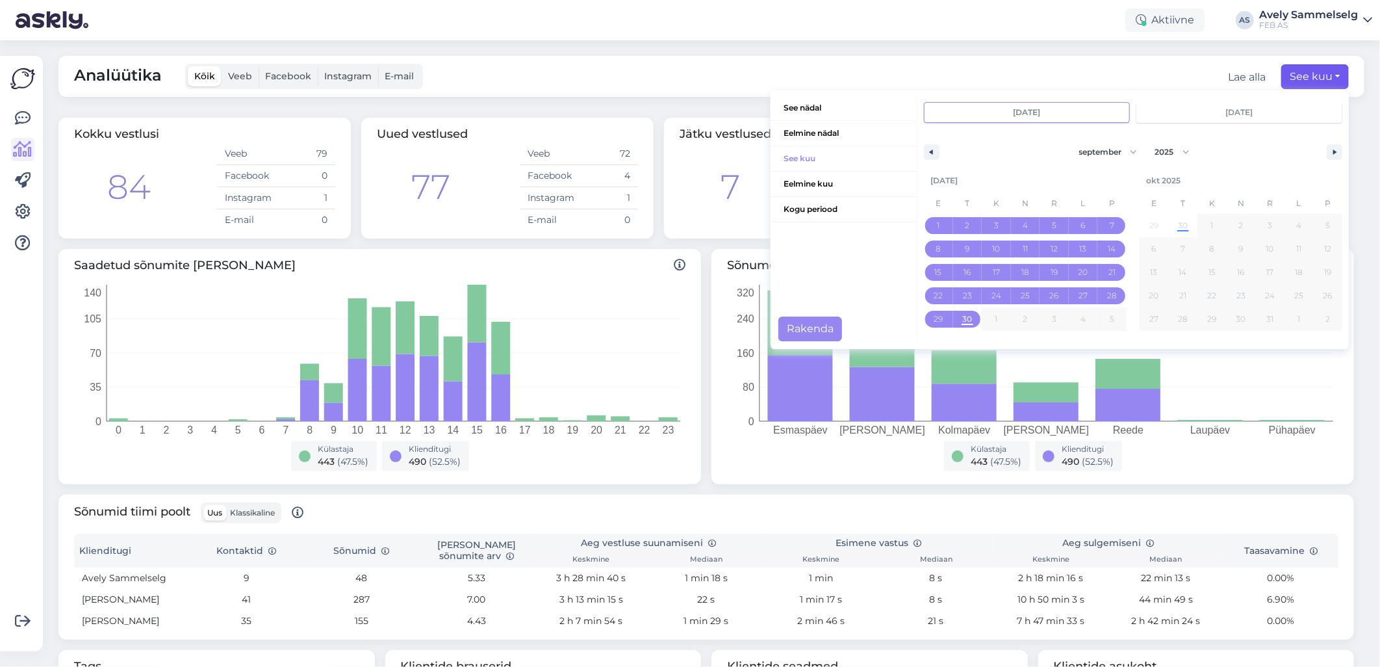
click at [735, 72] on div "Analüütika Kõik Veeb Facebook Instagram E-mail Lae alla See kuu See nädal Eelmi…" at bounding box center [711, 76] width 1306 height 41
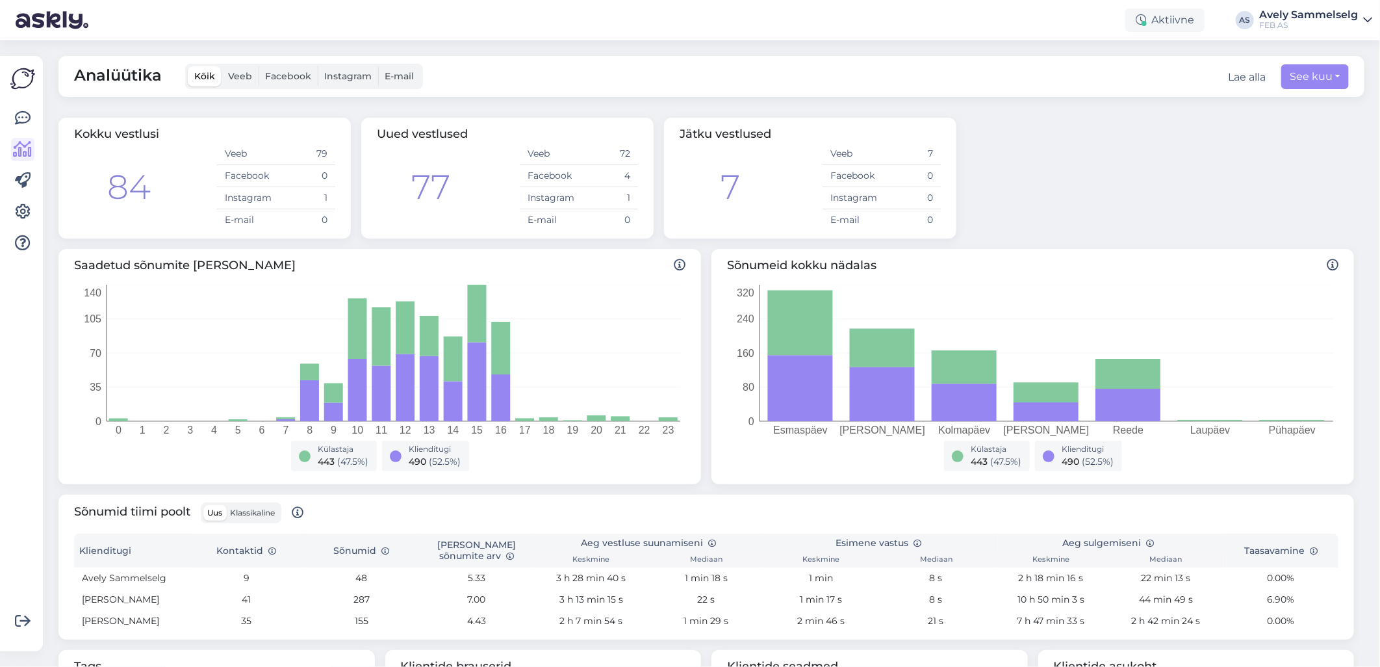
scroll to position [288, 0]
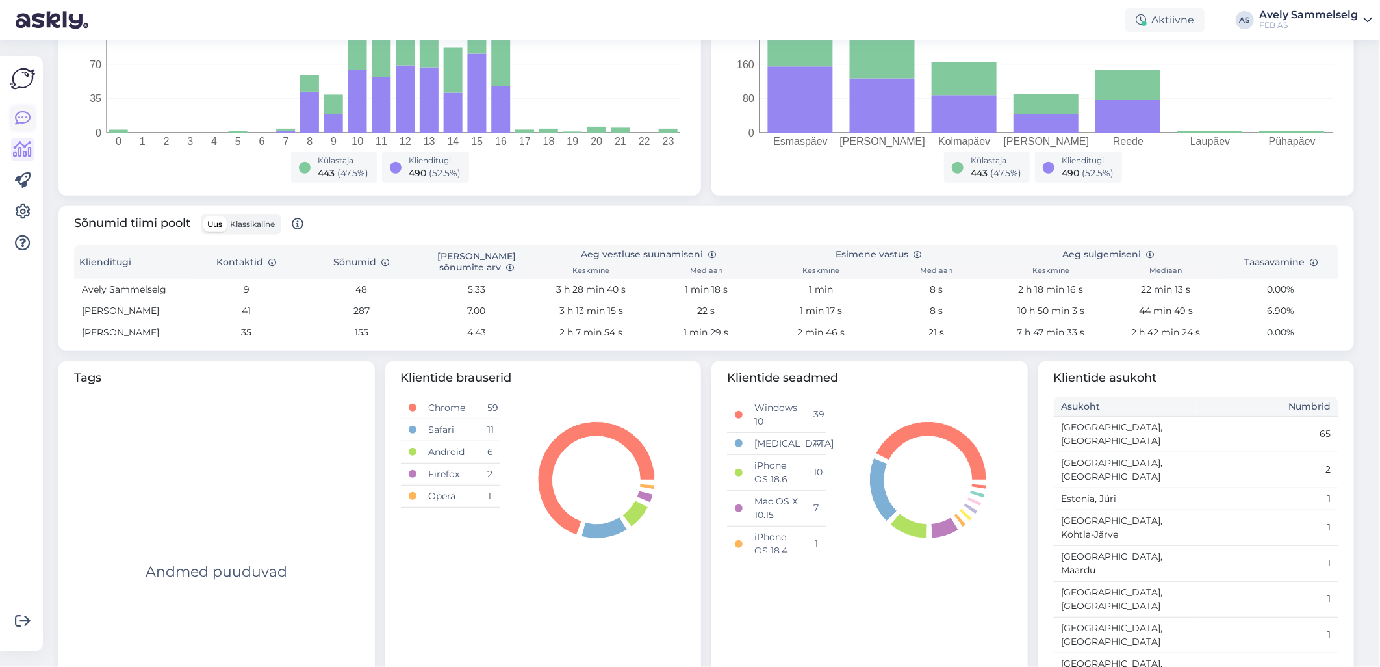
click at [24, 119] on icon at bounding box center [23, 118] width 16 height 16
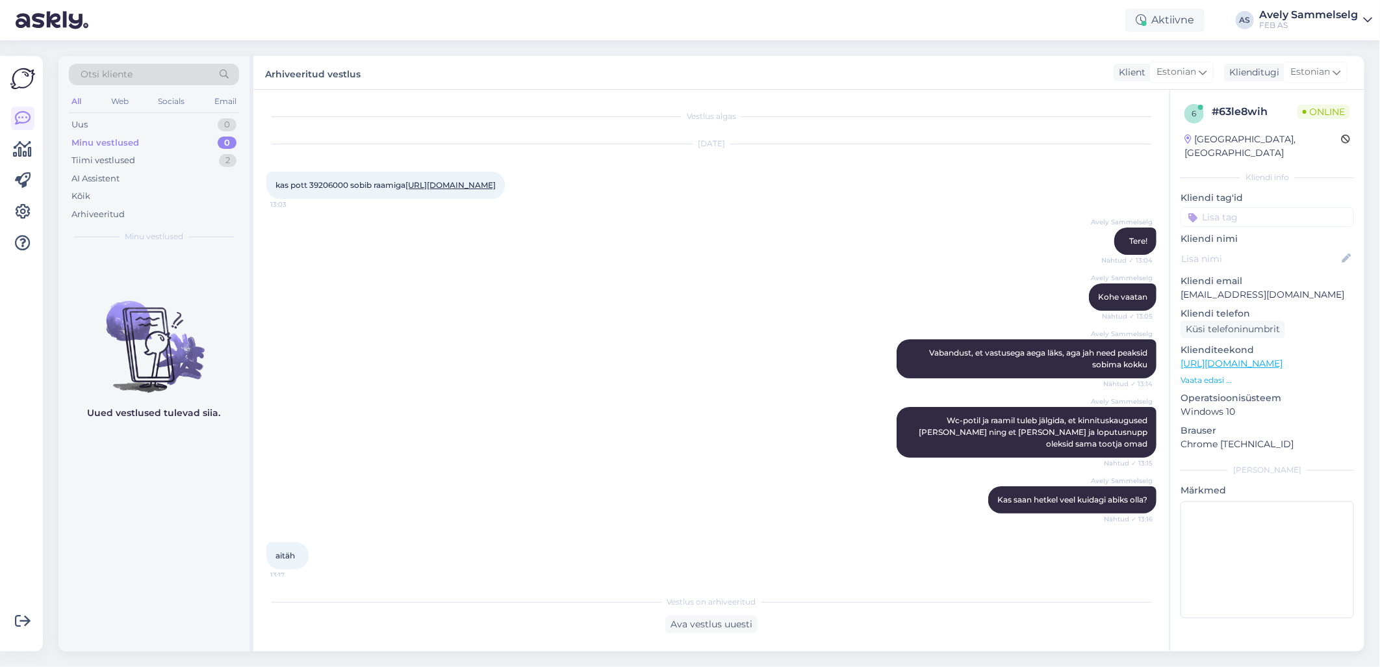
scroll to position [97, 0]
